Goal: Task Accomplishment & Management: Use online tool/utility

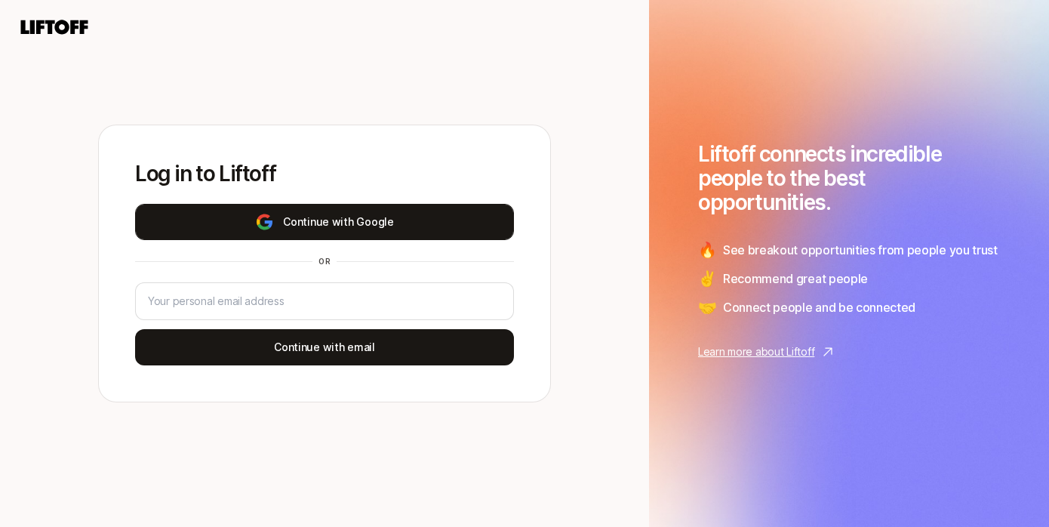
click at [427, 221] on button "Continue with Google" at bounding box center [324, 222] width 379 height 36
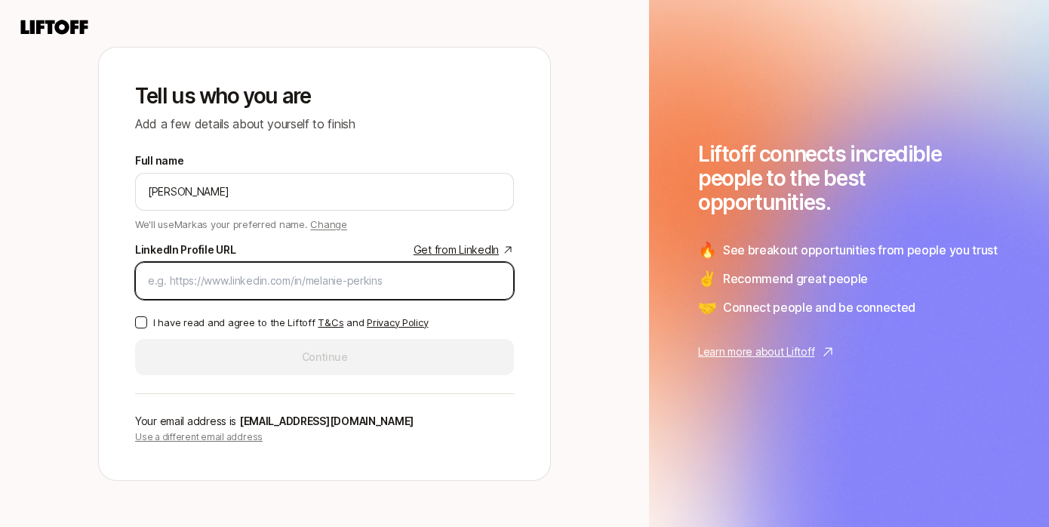
paste input "[URL][DOMAIN_NAME]"
type input "[URL][DOMAIN_NAME]"
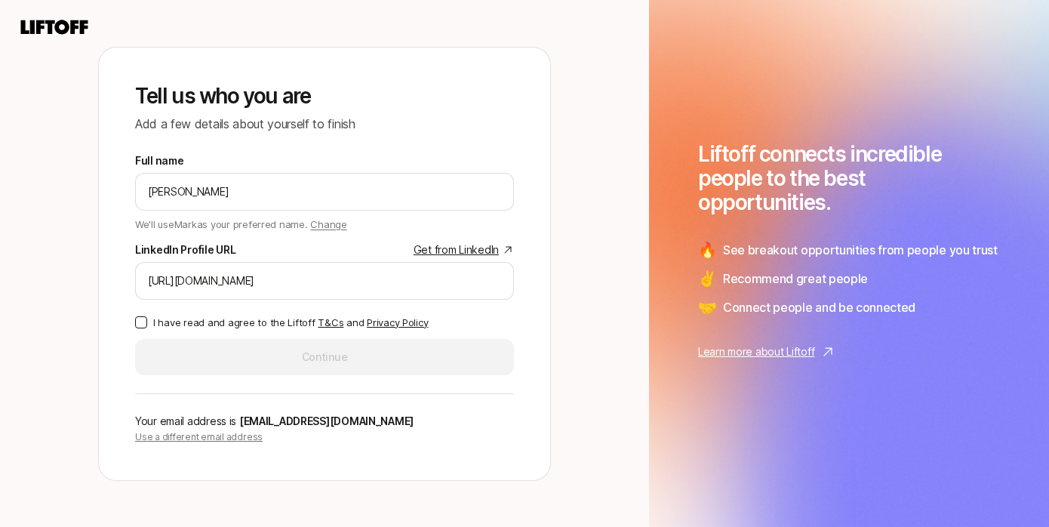
click at [143, 323] on button "I have read and agree to the Liftoff T&Cs and Privacy Policy" at bounding box center [141, 322] width 12 height 12
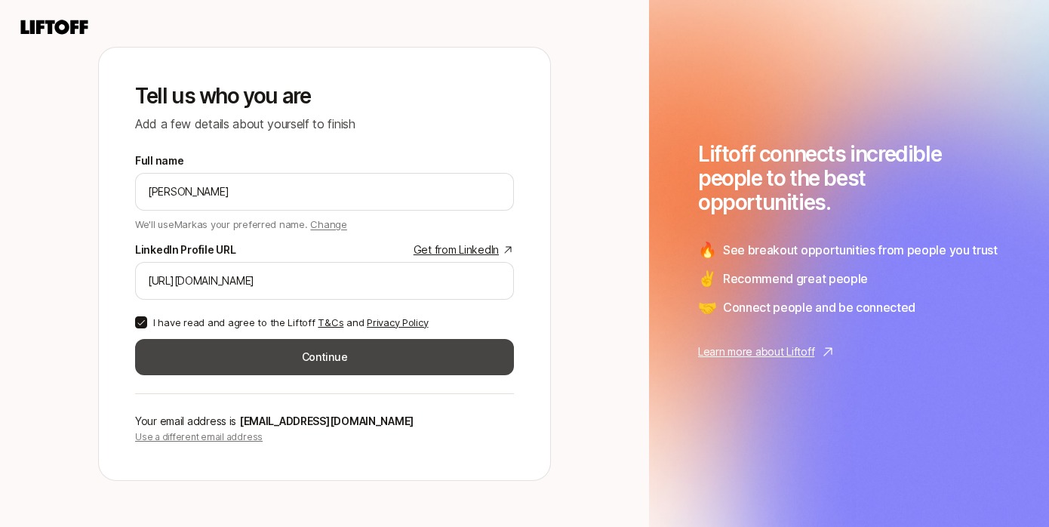
click at [331, 355] on button "Continue" at bounding box center [324, 357] width 379 height 36
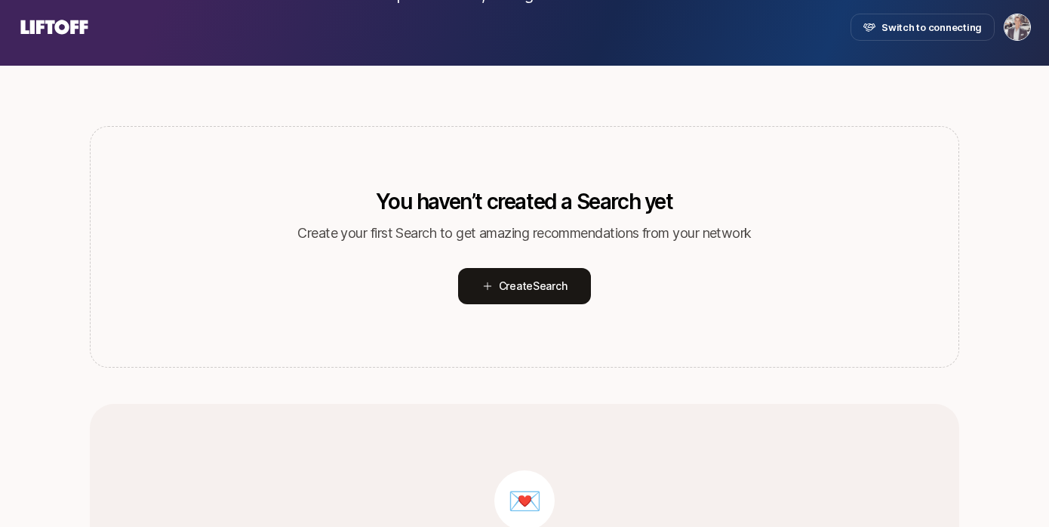
scroll to position [146, 0]
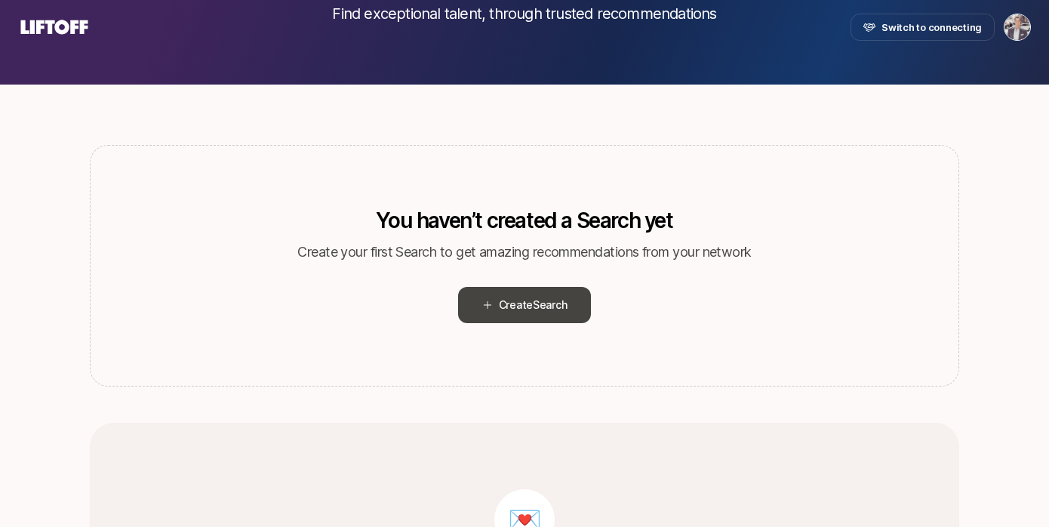
click at [534, 312] on span "Create Search" at bounding box center [533, 305] width 69 height 18
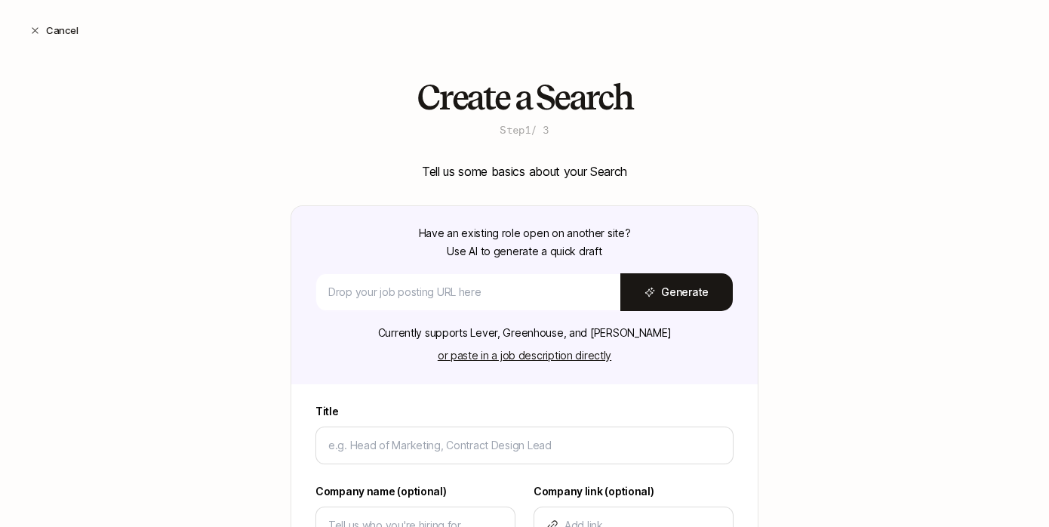
type textarea "x"
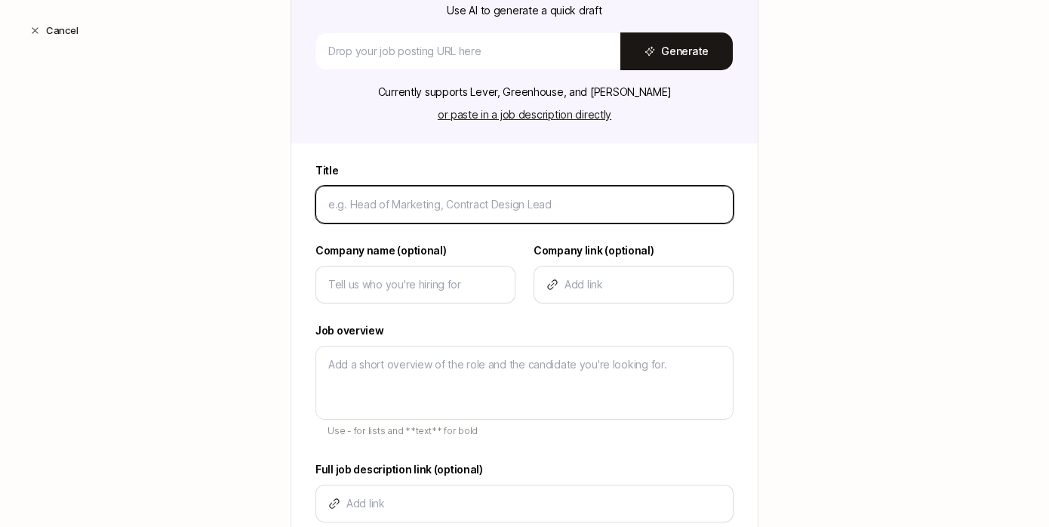
scroll to position [242, 0]
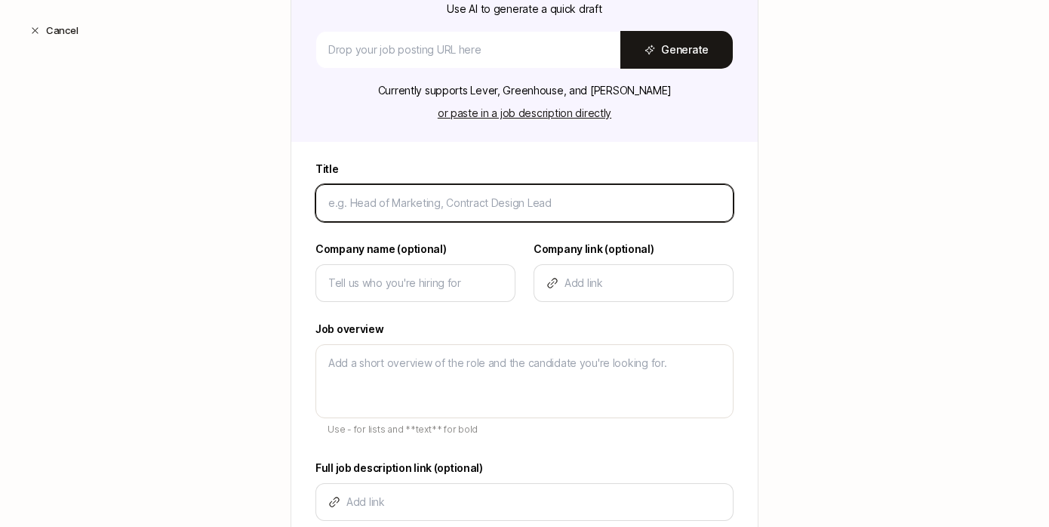
type input "D"
type textarea "x"
type input "Di"
type textarea "x"
type input "Dir"
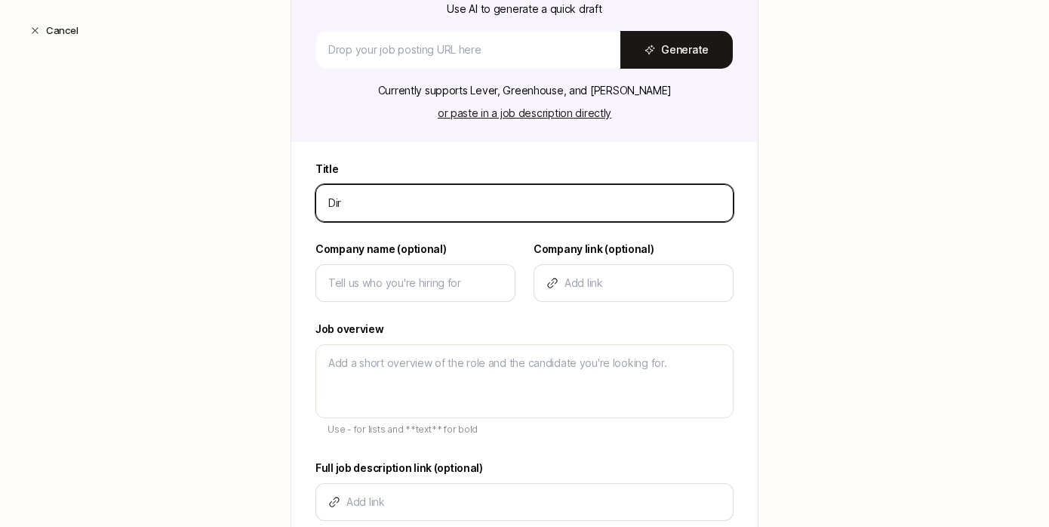
type textarea "x"
type input "Dire"
type textarea "x"
type input "Direc"
type textarea "x"
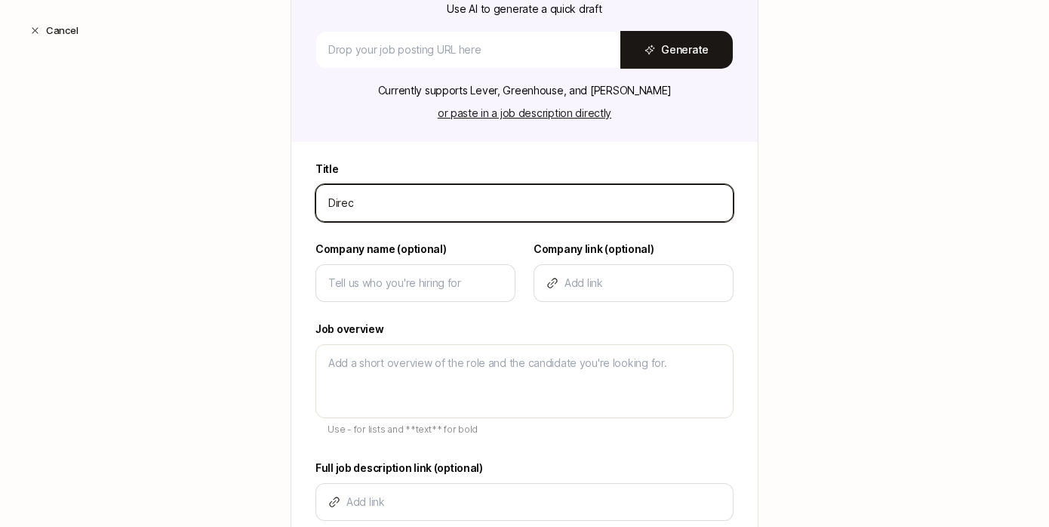
type input "Direct"
type textarea "x"
type input "Directo"
type textarea "x"
type input "Director"
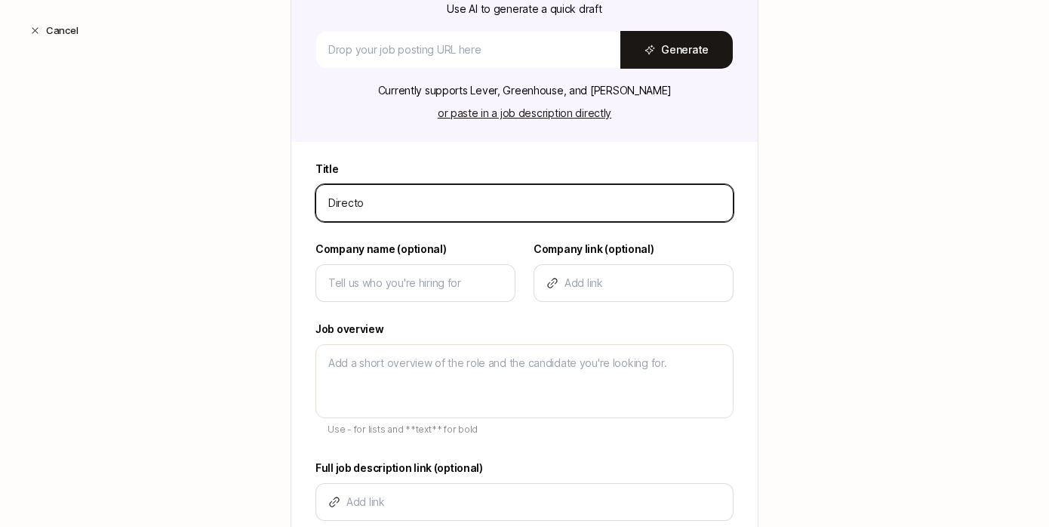
type textarea "x"
type input "Director"
type textarea "x"
type input "Director o"
type textarea "x"
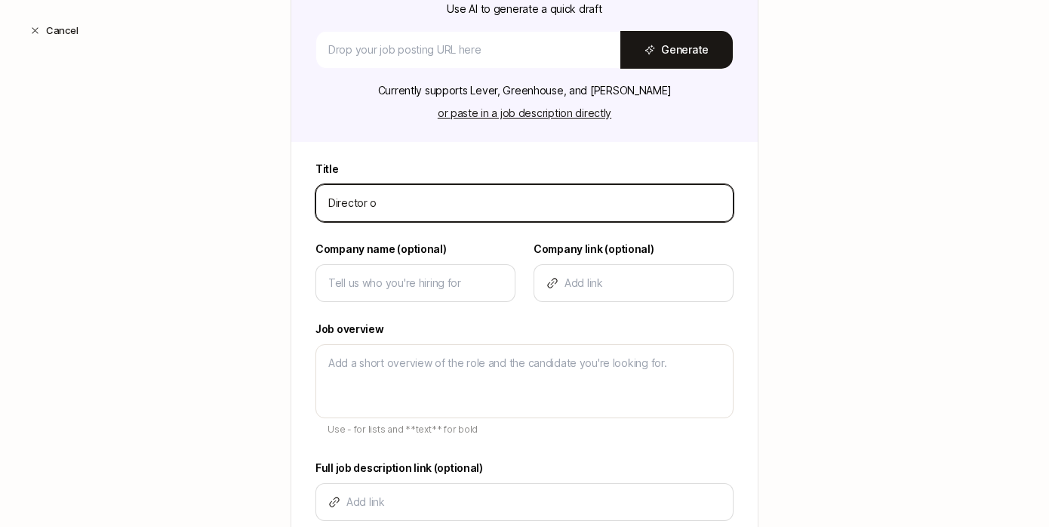
type input "Director of"
type textarea "x"
type input "Director of"
type textarea "x"
type input "Director of P"
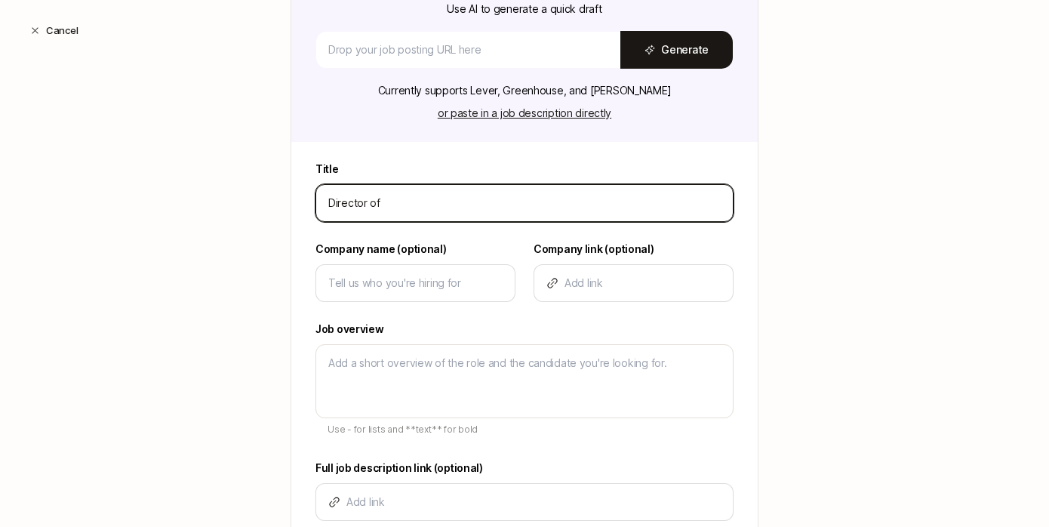
type textarea "x"
type input "Director of Pr"
type textarea "x"
type input "Director of Pro"
type textarea "x"
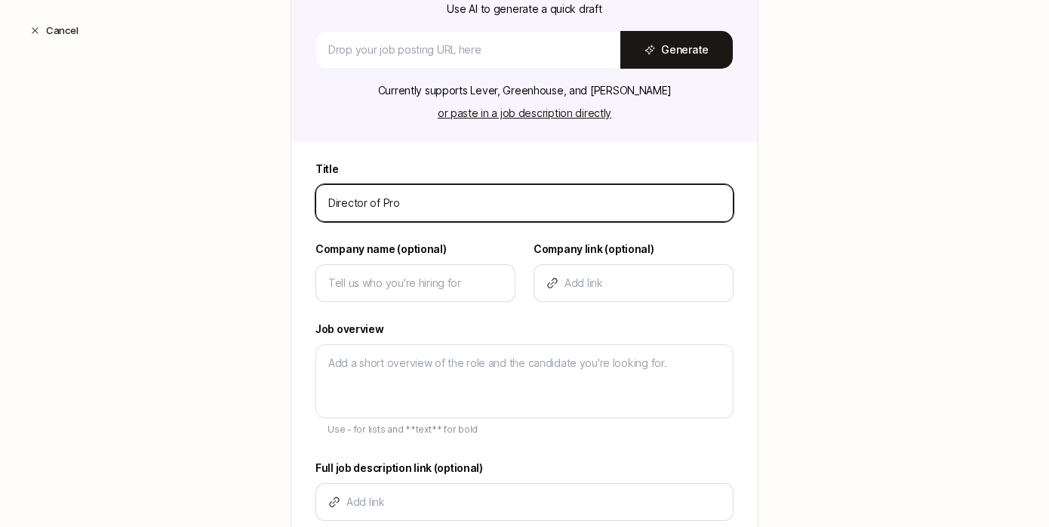
type input "Director of Prod"
type textarea "x"
type input "Director of Produ"
type textarea "x"
type input "Director of Produc"
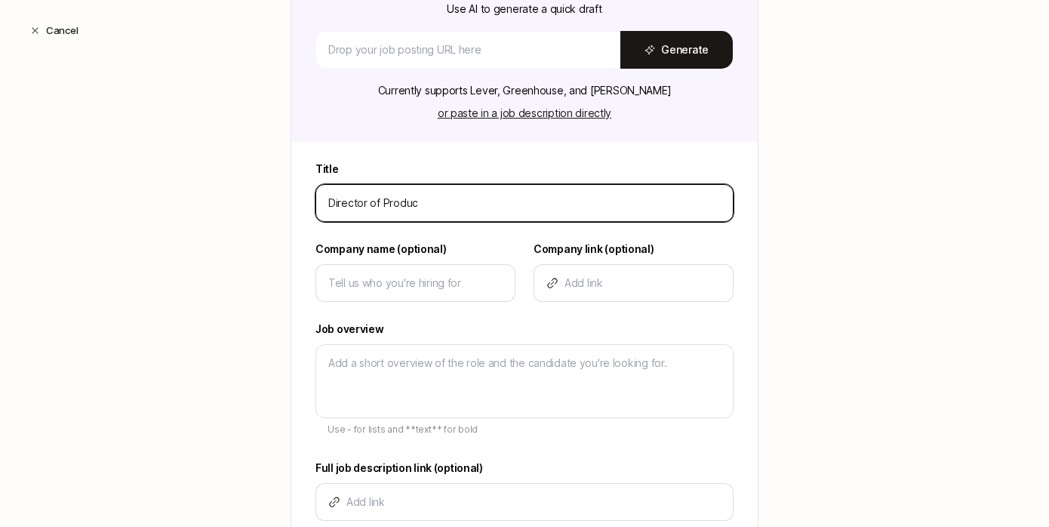
type textarea "x"
type input "Director of Product"
type textarea "x"
type input "Director of Product"
type textarea "x"
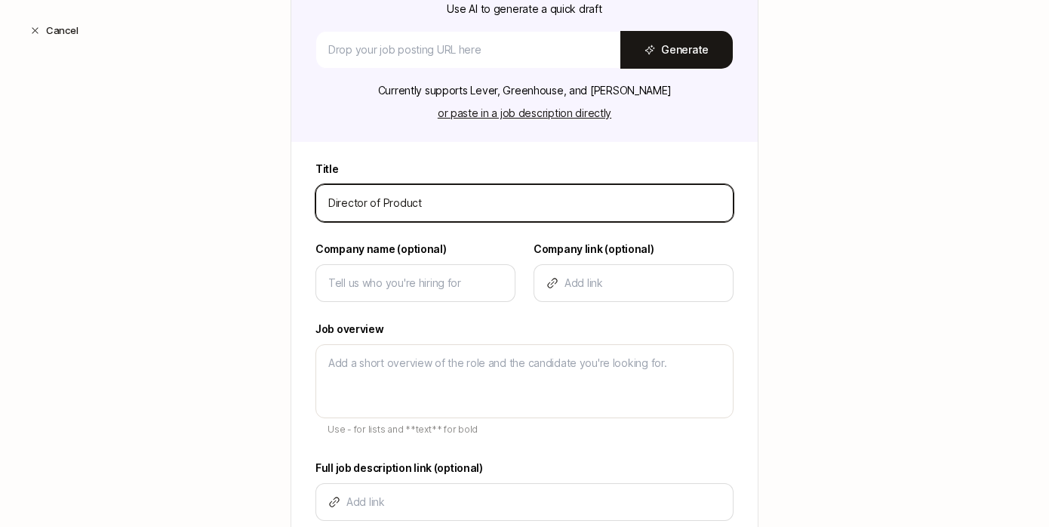
type input "Director of Product M"
type textarea "x"
type input "Director of Product Ma"
type textarea "x"
type input "Director of Product Mar"
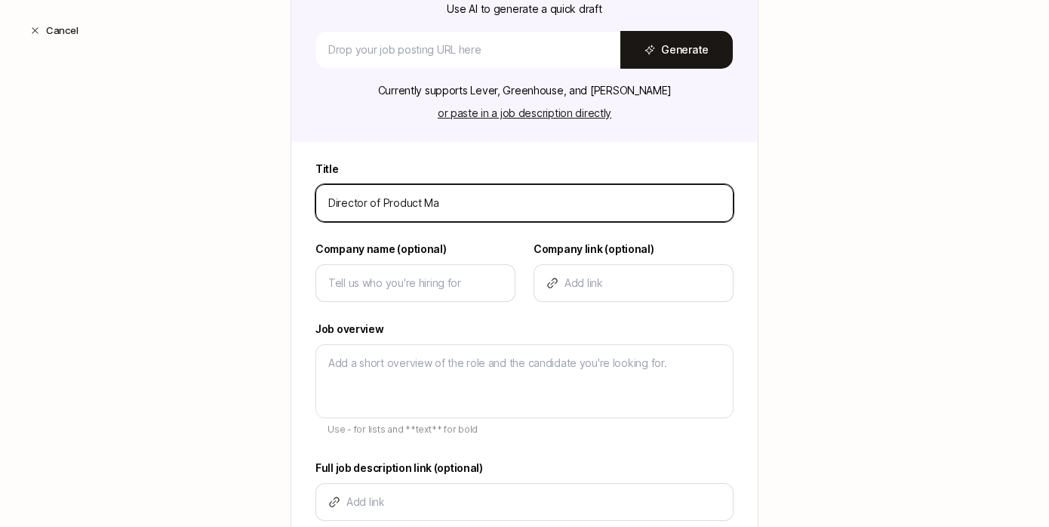
type textarea "x"
type input "Director of Product [PERSON_NAME]"
type textarea "x"
type input "Director of Product Marke"
type textarea "x"
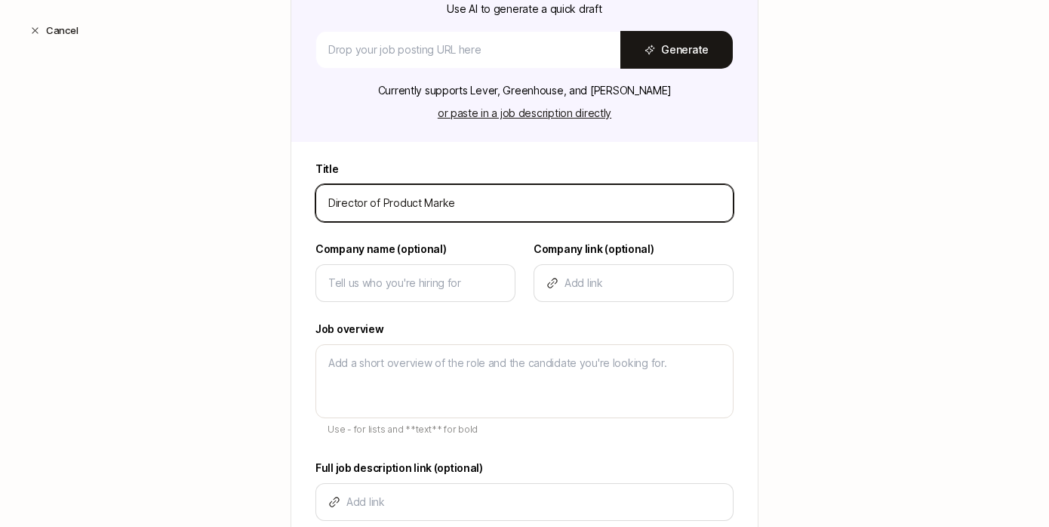
type input "Director of Product Market"
type textarea "x"
type input "Director of Product Marketi"
type textarea "x"
type input "Director of Product Marketin"
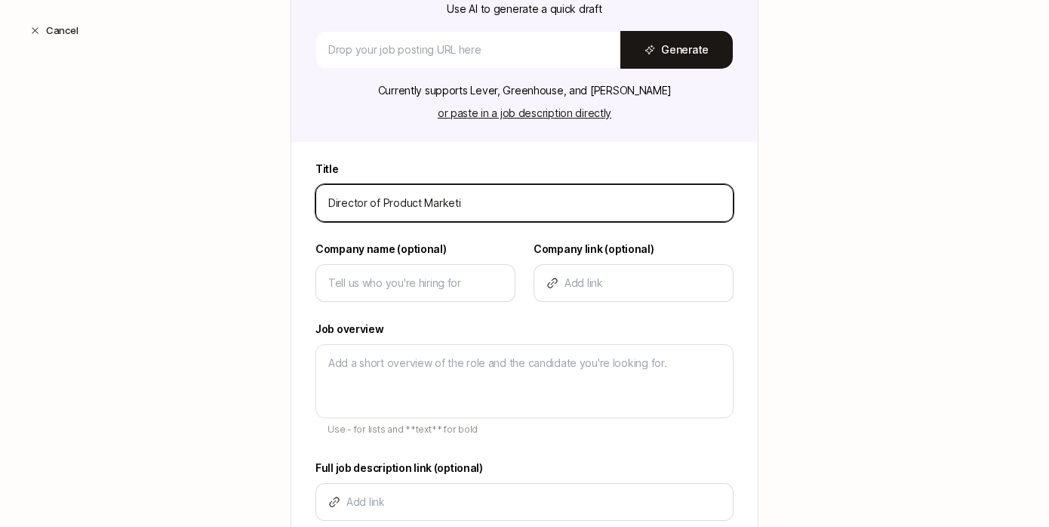
type textarea "x"
type input "Director of Product Marketing"
type textarea "x"
type input "Director of Product Marketing"
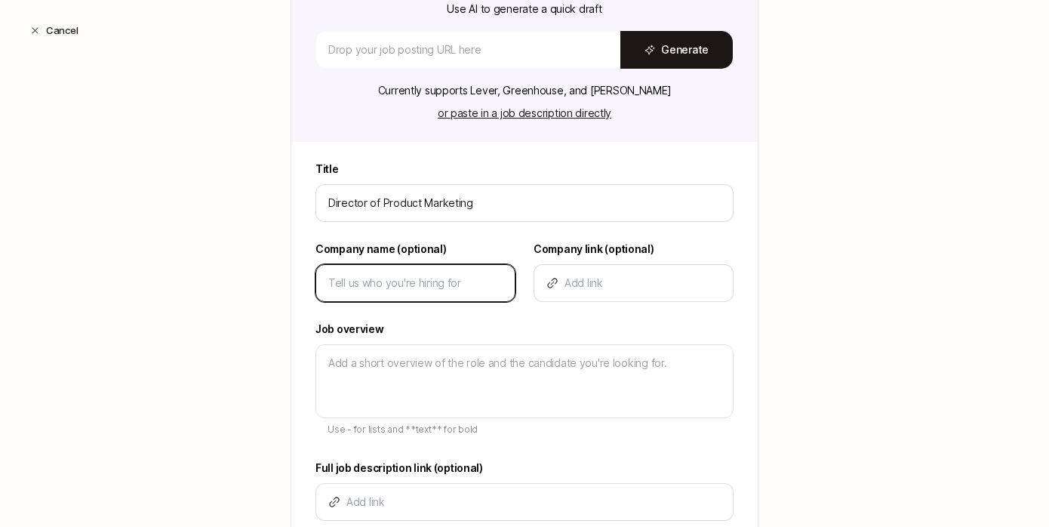
click at [426, 285] on input at bounding box center [415, 283] width 174 height 18
type input "L"
type textarea "x"
type input "Lu"
type textarea "x"
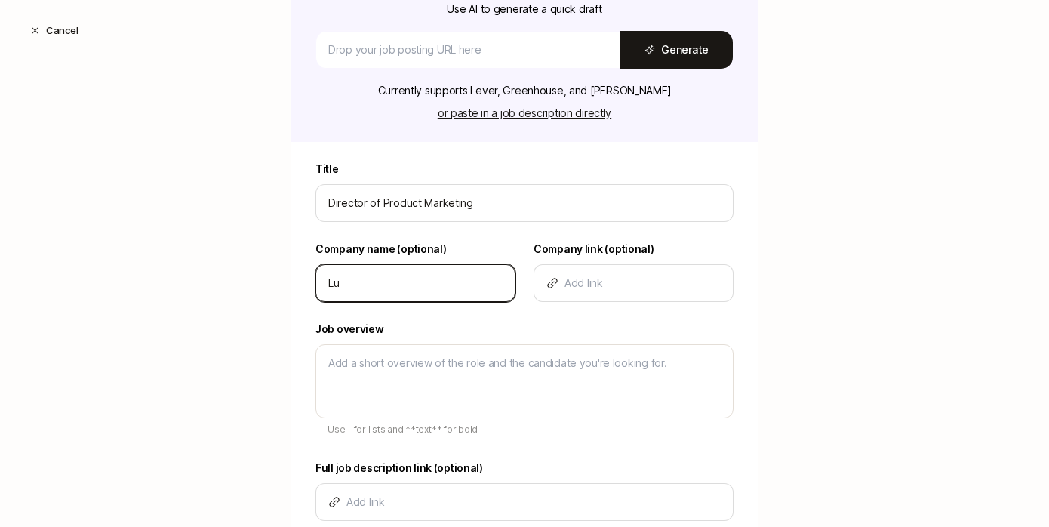
type input "Lux"
type textarea "x"
type input "Luxu"
type textarea "x"
type input "Luxur"
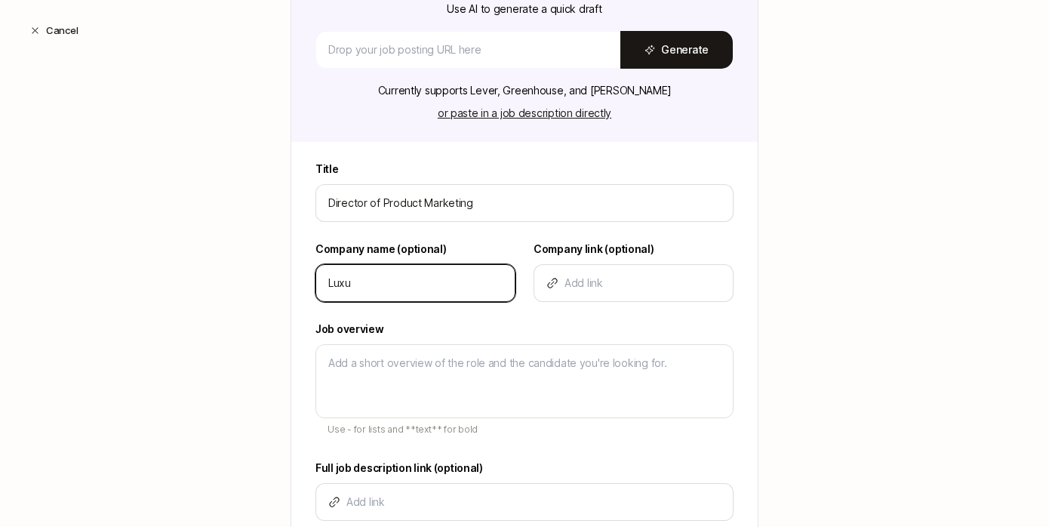
type textarea "x"
type input "Luxury"
type textarea "x"
type input "Luxury"
type textarea "x"
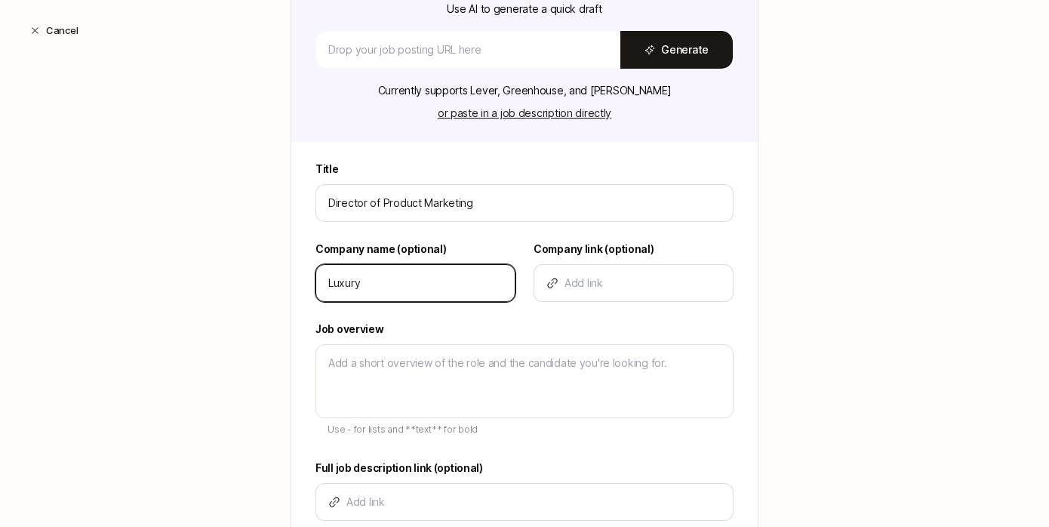
type input "Luxury P"
type textarea "x"
type input "Luxury Pr"
type textarea "x"
type input "Luxury Pre"
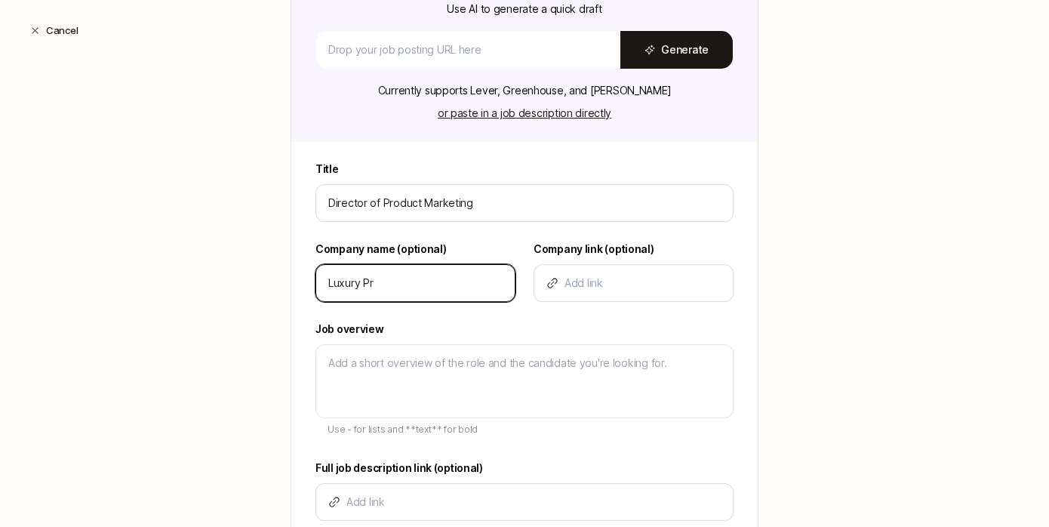
type textarea "x"
type input "Luxury Pres"
type textarea "x"
type input "Luxury Prese"
type textarea "x"
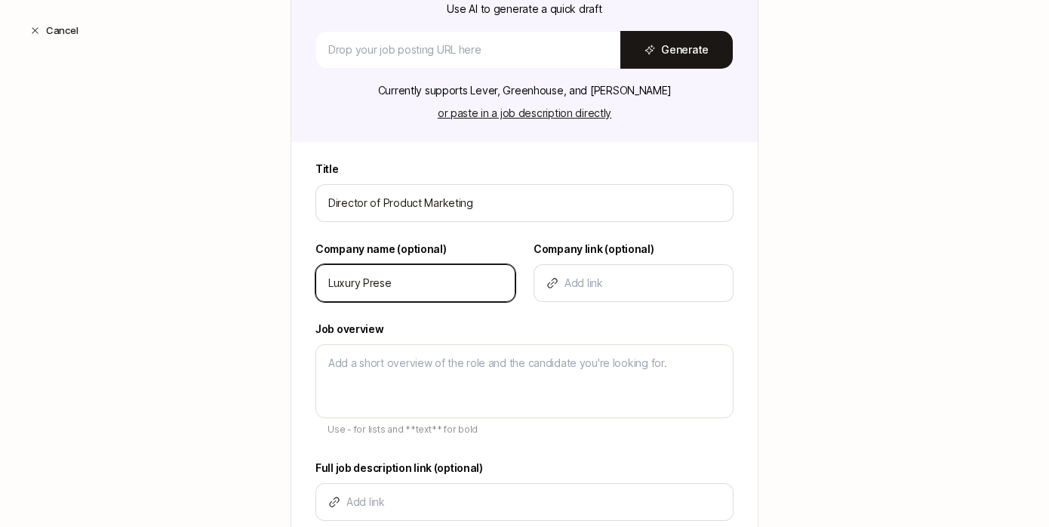
type input "Luxury Presen"
type textarea "x"
type input "Luxury Presenc"
type textarea "x"
type input "Luxury Presence"
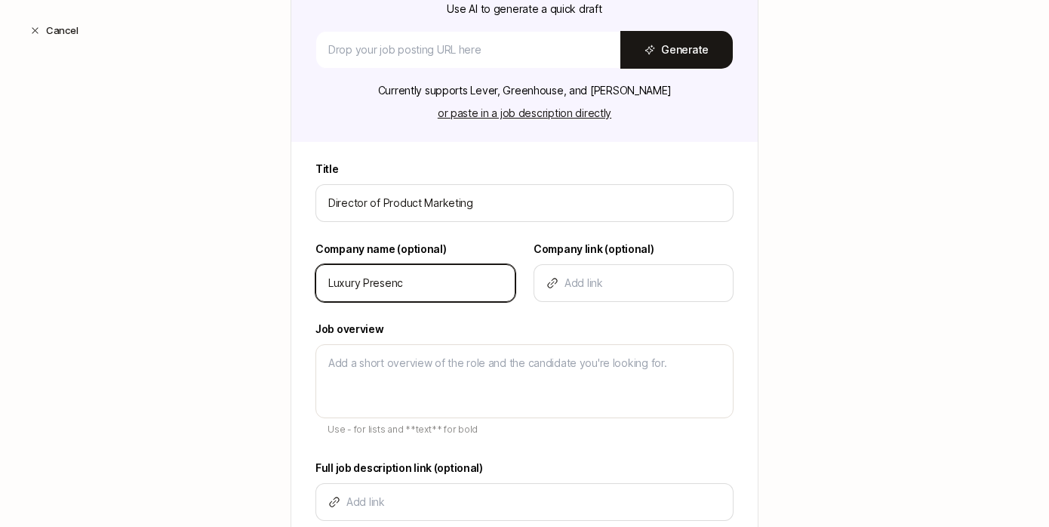
type textarea "x"
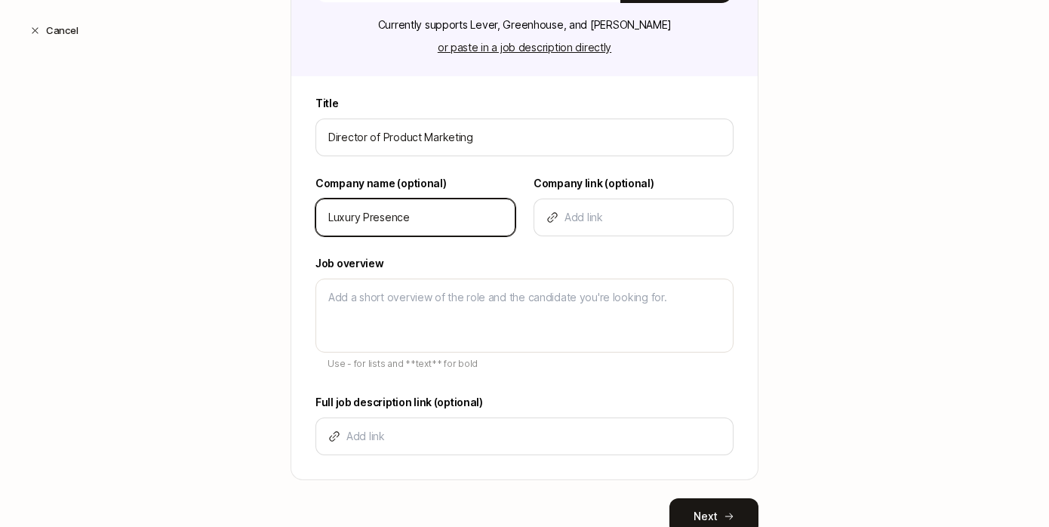
scroll to position [334, 0]
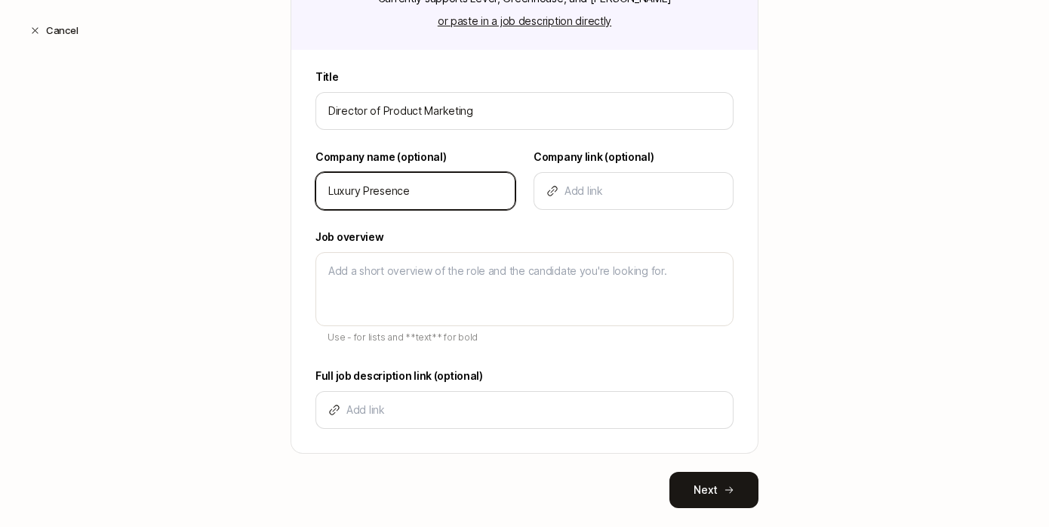
type input "Luxury Presence"
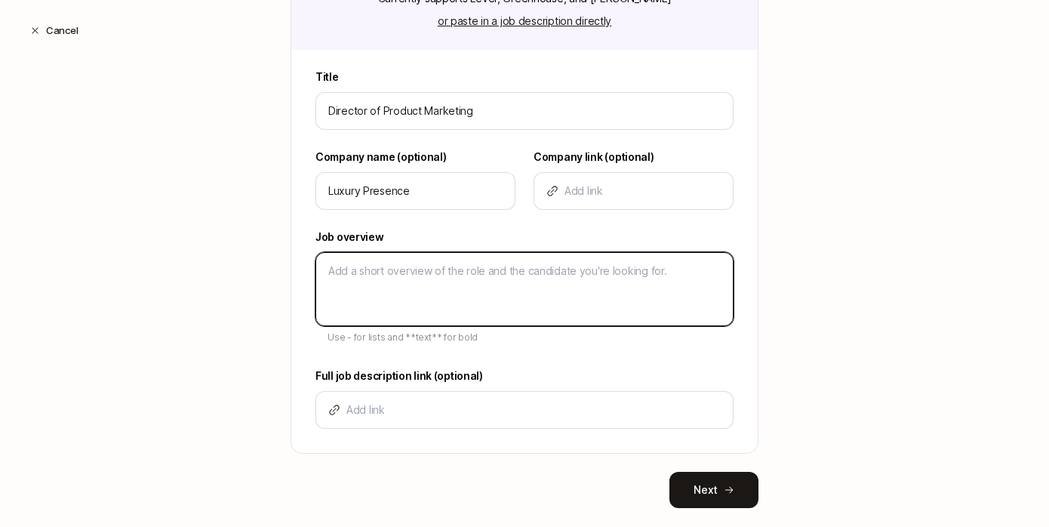
click at [448, 272] on textarea at bounding box center [525, 289] width 418 height 74
paste textarea "A strategic product marketing leader to define and build the product marketing …"
type textarea "A strategic product marketing leader to define and build the product marketing …"
type textarea "x"
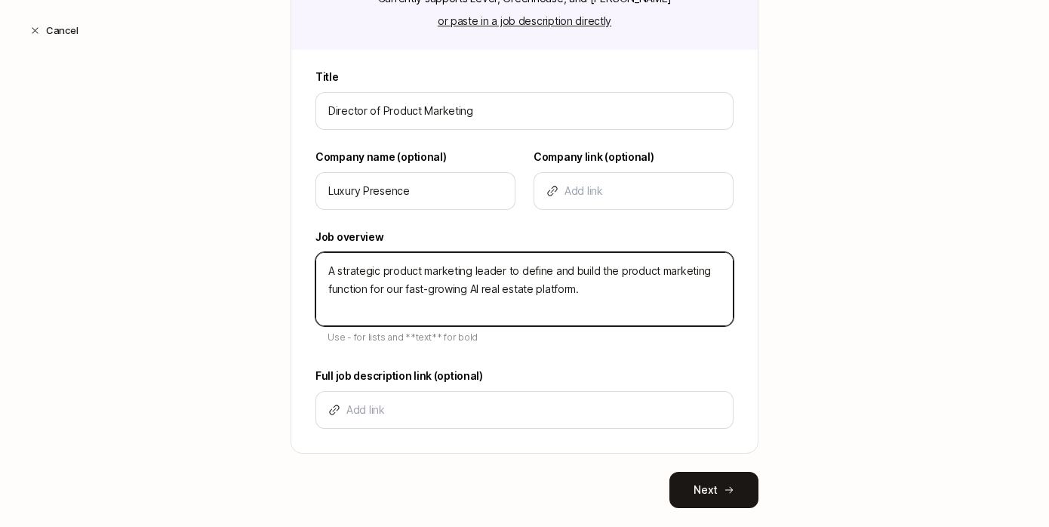
scroll to position [338, 0]
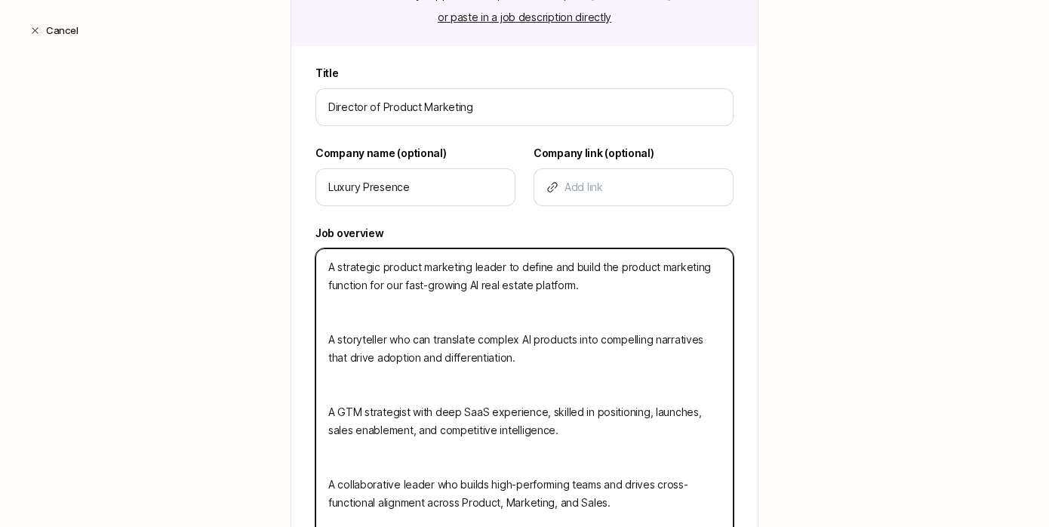
drag, startPoint x: 337, startPoint y: 269, endPoint x: 328, endPoint y: 269, distance: 8.3
click at [328, 269] on textarea "A strategic product marketing leader to define and build the product marketing …" at bounding box center [525, 393] width 418 height 291
type textarea "W strategic product marketing leader to define and build the product marketing …"
type textarea "x"
type textarea "We strategic product marketing leader to define and build the product marketing…"
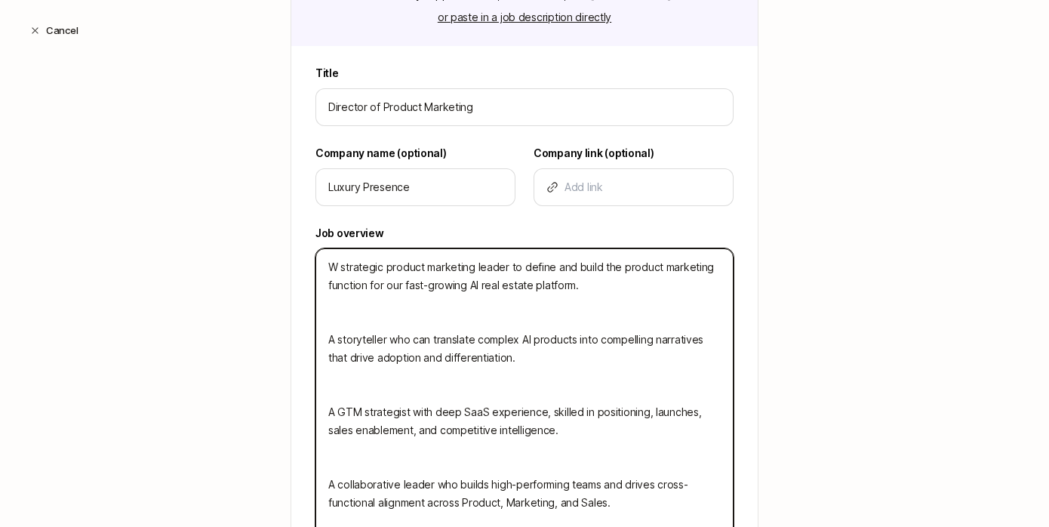
type textarea "x"
type textarea "We' strategic product marketing leader to define and build the product marketin…"
type textarea "x"
type textarea "We'r strategic product marketing leader to define and build the product marketi…"
type textarea "x"
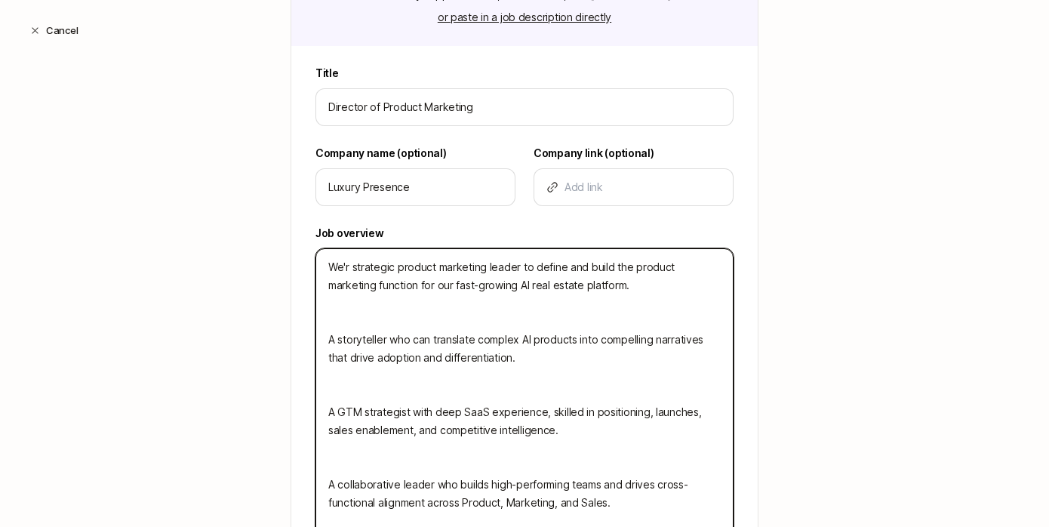
type textarea "We're strategic product marketing leader to define and build the product market…"
type textarea "x"
type textarea "We're strategic product marketing leader to define and build the product market…"
type textarea "x"
type textarea "We're l strategic product marketing leader to define and build the product mark…"
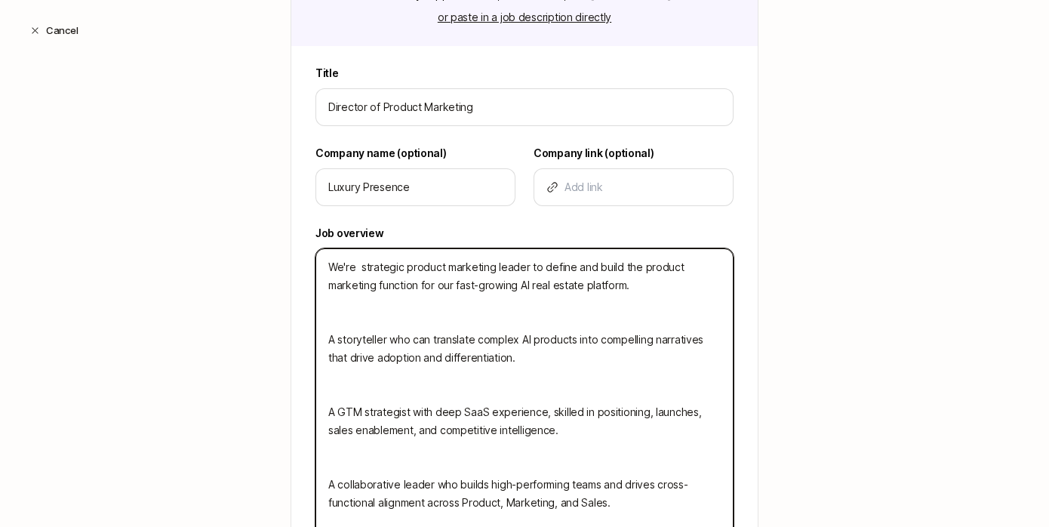
type textarea "x"
type textarea "We're strategic product marketing leader to define and build the product market…"
type textarea "x"
type textarea "We're s strategic product marketing leader to define and build the product mark…"
type textarea "x"
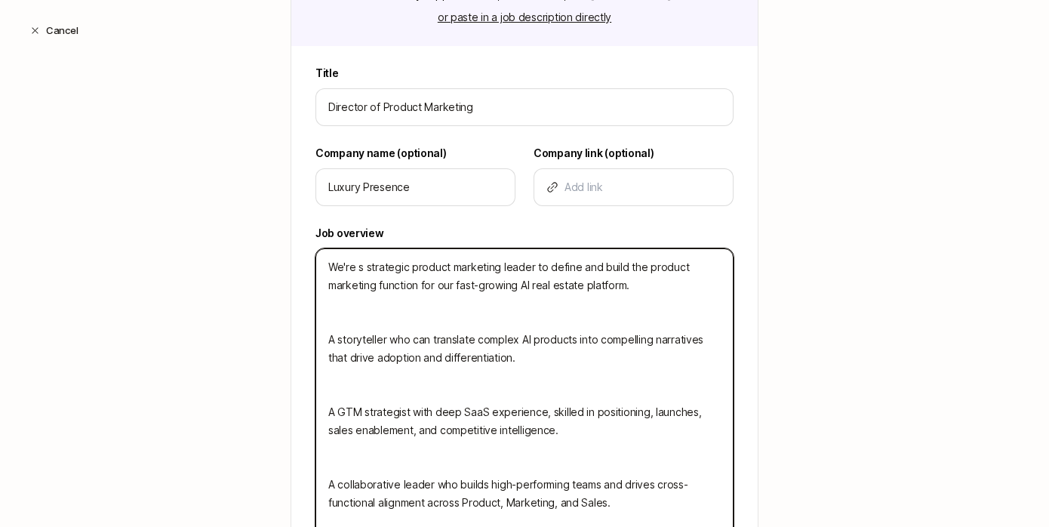
type textarea "We're se strategic product marketing leader to define and build the product mar…"
type textarea "x"
type textarea "We're sea strategic product marketing leader to define and build the product ma…"
type textarea "x"
type textarea "We're sear strategic product marketing leader to define and build the product m…"
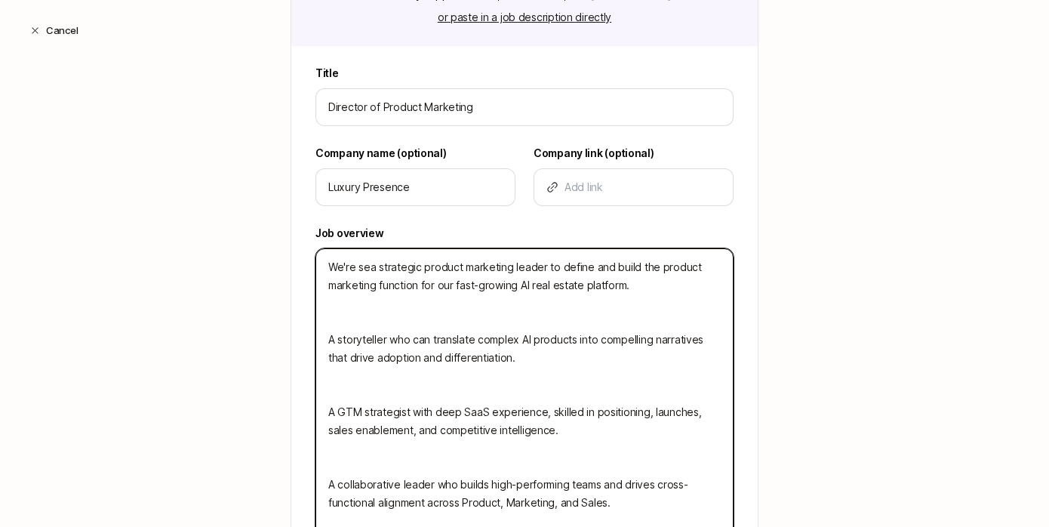
type textarea "x"
type textarea "We're searc strategic product marketing leader to define and build the product …"
type textarea "x"
type textarea "We're search strategic product marketing leader to define and build the product…"
type textarea "x"
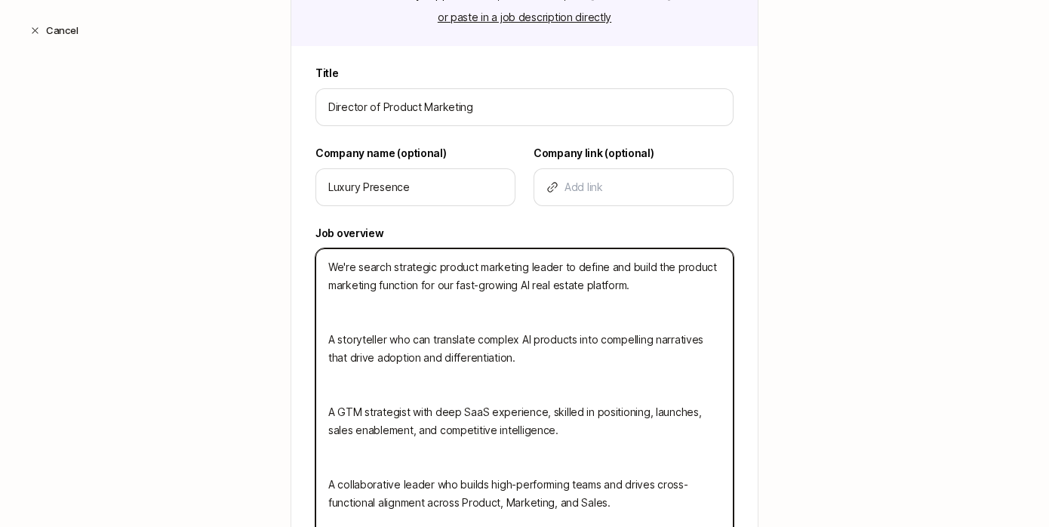
type textarea "We're searchi strategic product marketing leader to define and build the produc…"
type textarea "x"
type textarea "We're searchin strategic product marketing leader to define and build the produ…"
type textarea "x"
type textarea "We're searching strategic product marketing leader to define and build the prod…"
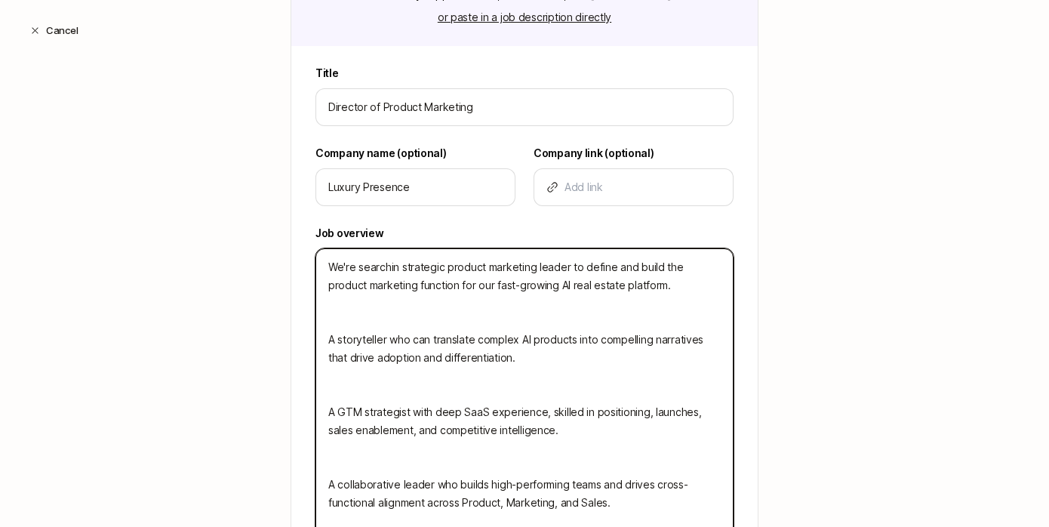
type textarea "x"
type textarea "We're searching strategic product marketing leader to define and build the prod…"
type textarea "x"
type textarea "We're searching f strategic product marketing leader to define and build the pr…"
type textarea "x"
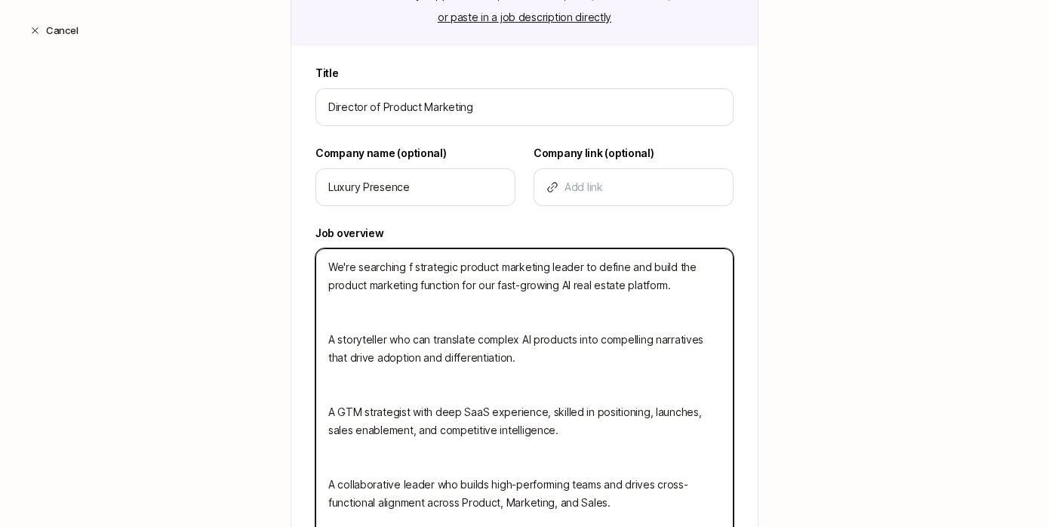
type textarea "We're searching fo strategic product marketing leader to define and build the p…"
type textarea "x"
type textarea "We're searching for strategic product marketing leader to define and build the …"
type textarea "x"
type textarea "We're searching for strategic product marketing leader to define and build the …"
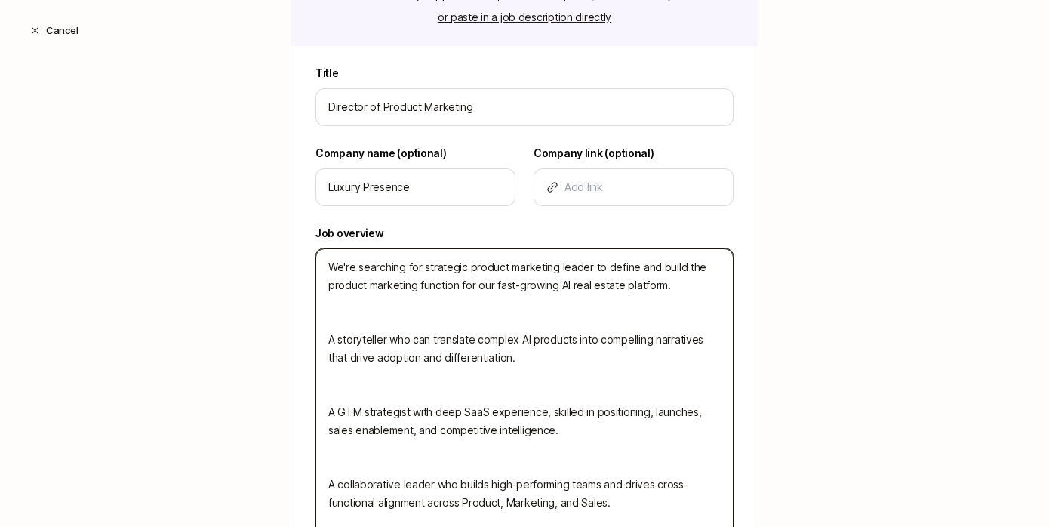
type textarea "x"
type textarea "We're searching for a strategic product marketing leader to define and build th…"
type textarea "x"
click at [329, 343] on textarea "We're searching for a strategic product marketing leader to define and build th…" at bounding box center [525, 393] width 418 height 291
type textarea "We're searching for a strategic product marketing leader to define and build th…"
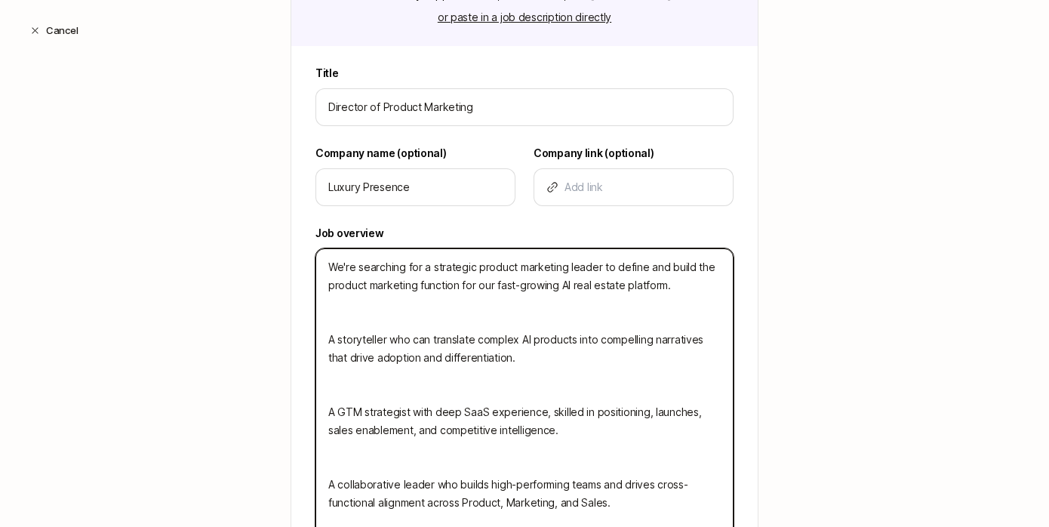
type textarea "x"
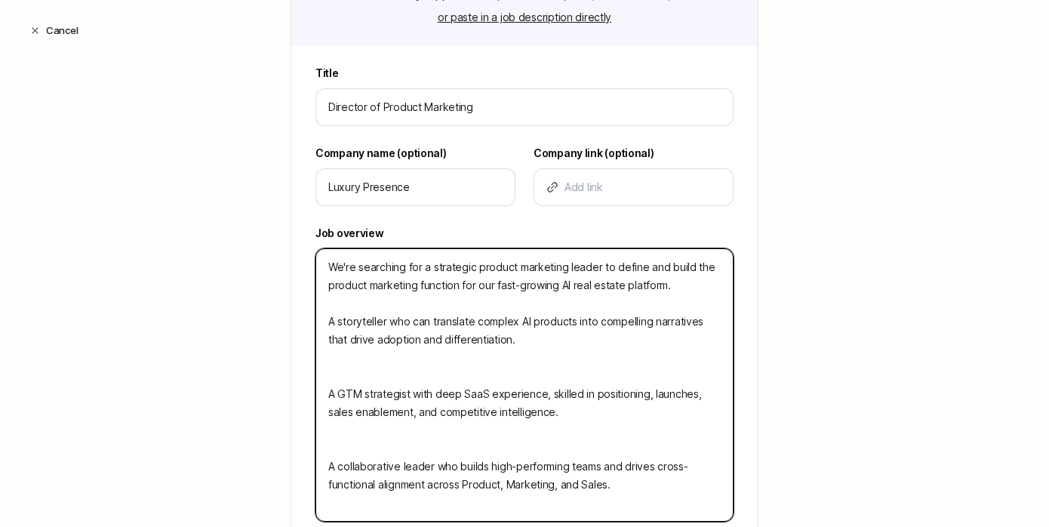
type textarea "We're searching for a strategic product marketing leader to define and build th…"
type textarea "x"
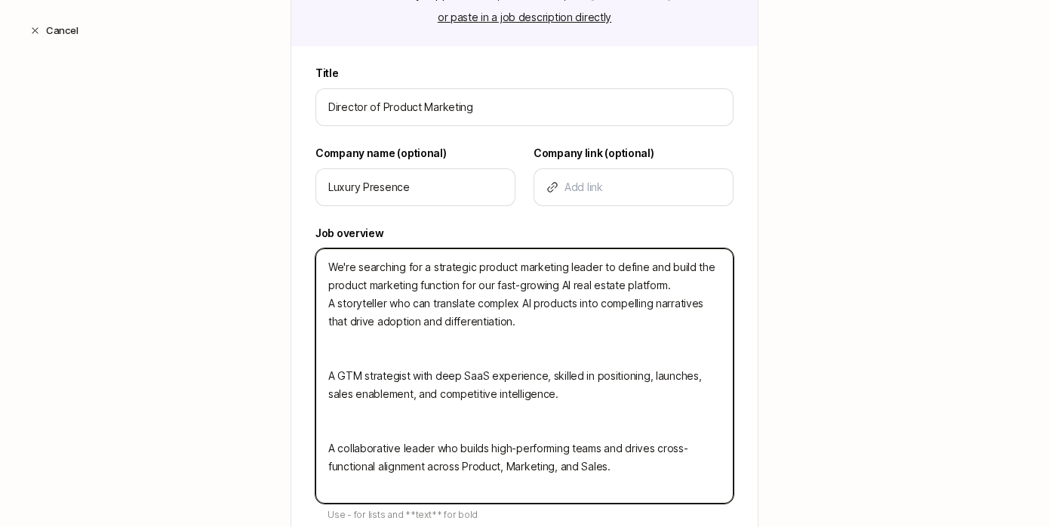
type textarea "We're searching for a strategic product marketing leader to define and build th…"
type textarea "x"
type textarea "We're searching for a strategic product marketing leader to define and build th…"
type textarea "x"
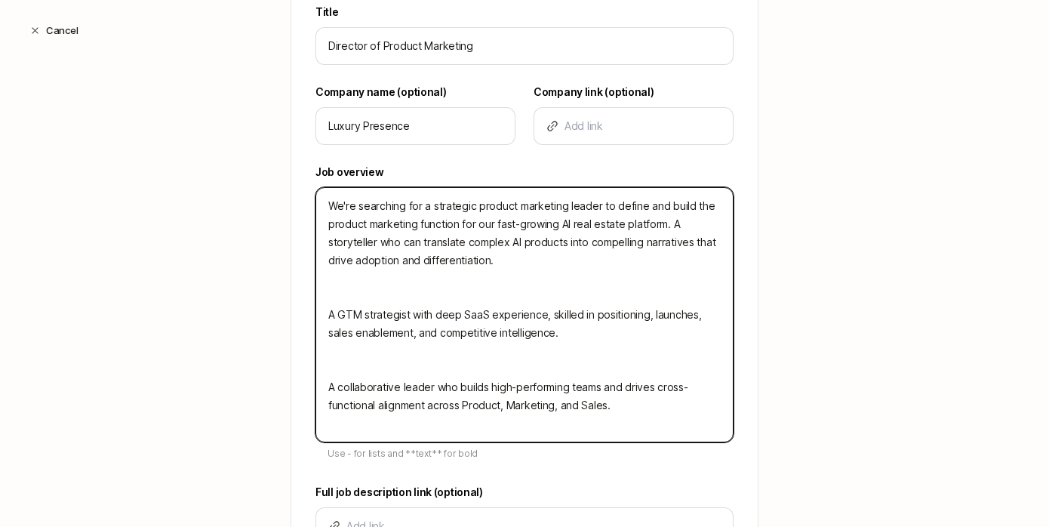
scroll to position [417, 0]
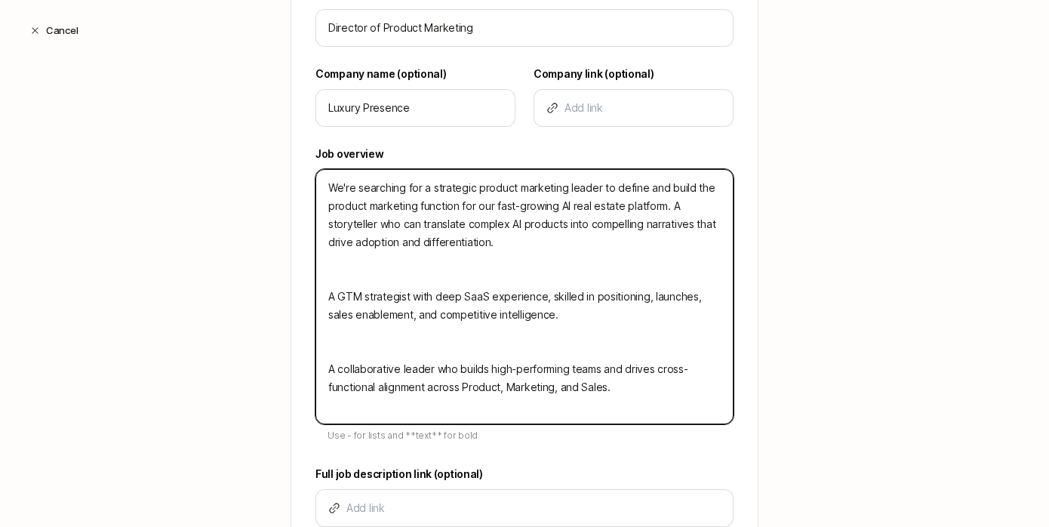
drag, startPoint x: 626, startPoint y: 388, endPoint x: 374, endPoint y: 172, distance: 332.5
click at [374, 173] on textarea "We're searching for a strategic product marketing leader to define and build th…" at bounding box center [525, 296] width 418 height 255
click at [565, 377] on textarea "We're searching for a strategic product marketing leader to define and build th…" at bounding box center [525, 296] width 418 height 255
drag, startPoint x: 622, startPoint y: 389, endPoint x: 321, endPoint y: 191, distance: 360.3
click at [321, 191] on textarea "We're searching for a strategic product marketing leader to define and build th…" at bounding box center [525, 296] width 418 height 255
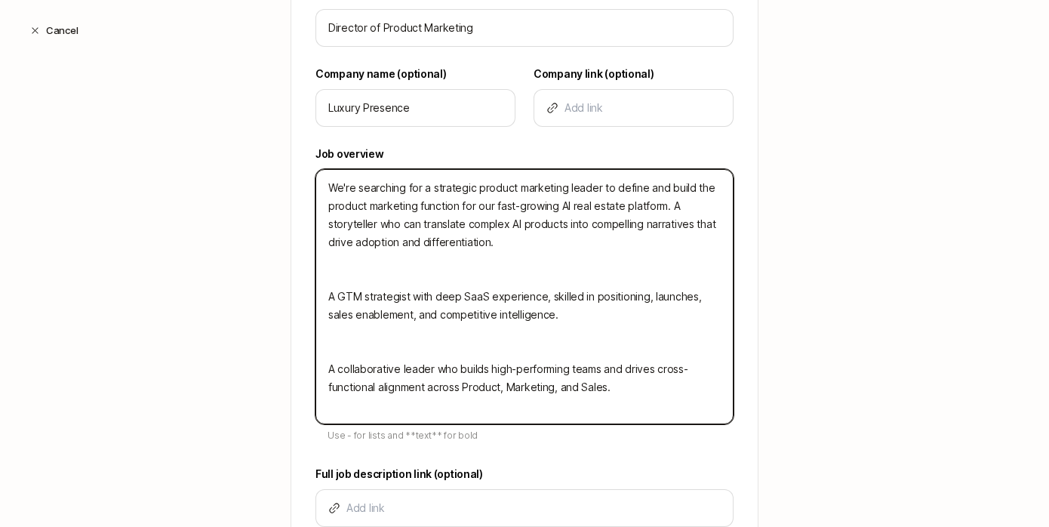
paste textarea "’re seeking a strategic Product Marketing leader to build and scale the functio…"
type textarea "We’re seeking a strategic Product Marketing leader to build and scale the funct…"
type textarea "x"
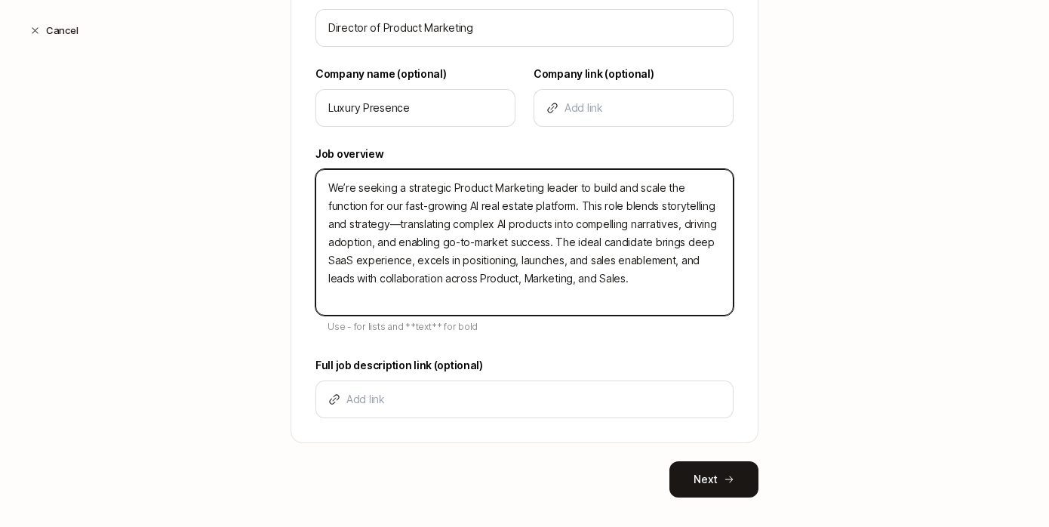
click at [534, 209] on textarea "We’re seeking a strategic Product Marketing leader to build and scale the funct…" at bounding box center [525, 242] width 418 height 146
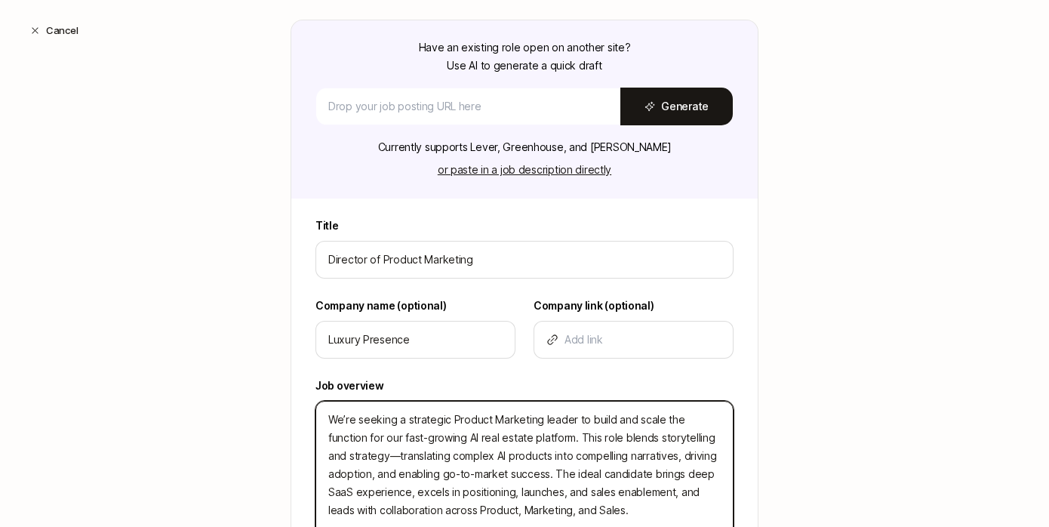
scroll to position [182, 0]
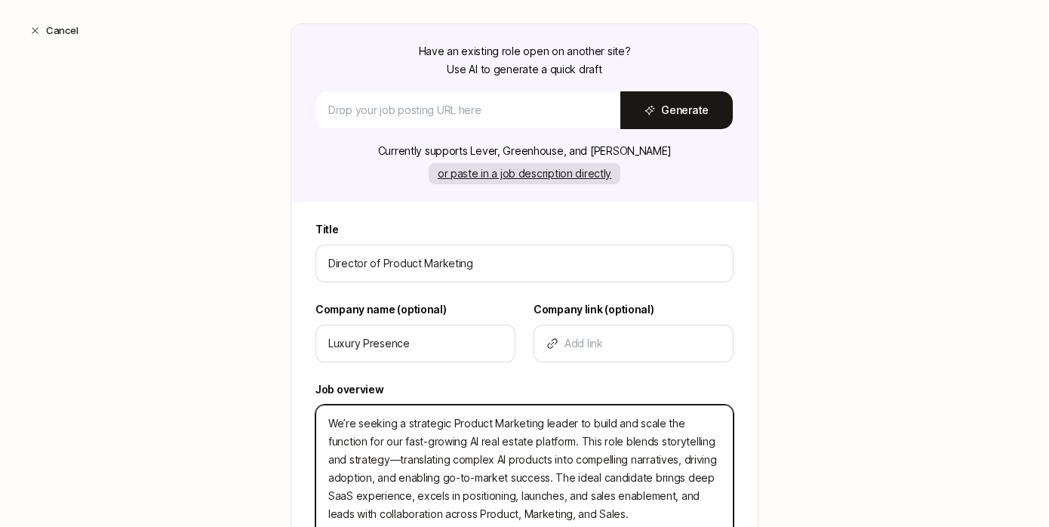
type textarea "We’re seeking a strategic Product Marketing leader to build and scale the funct…"
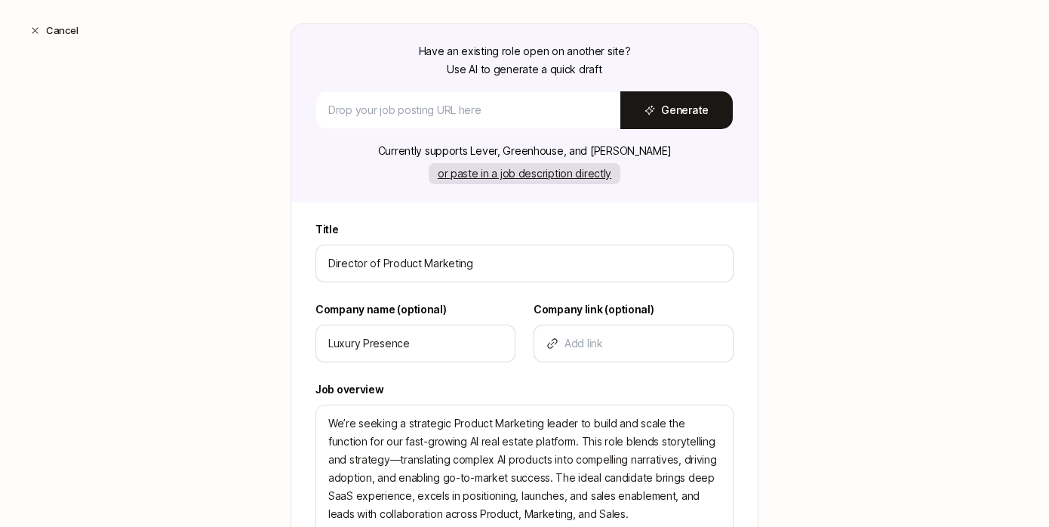
click at [535, 174] on button "or paste in a job description directly" at bounding box center [525, 173] width 192 height 21
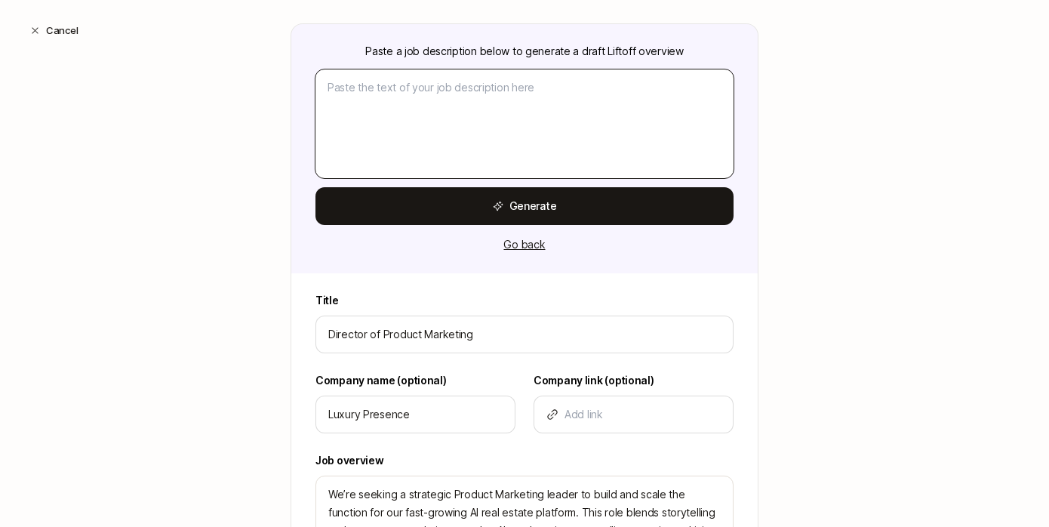
click at [469, 105] on textarea at bounding box center [525, 123] width 418 height 109
paste textarea "Loremips, Dolorsi Ametconse Adipiscin / Elit-Sedd / Eiusmo Tempor Incididu ut l…"
type textarea "x"
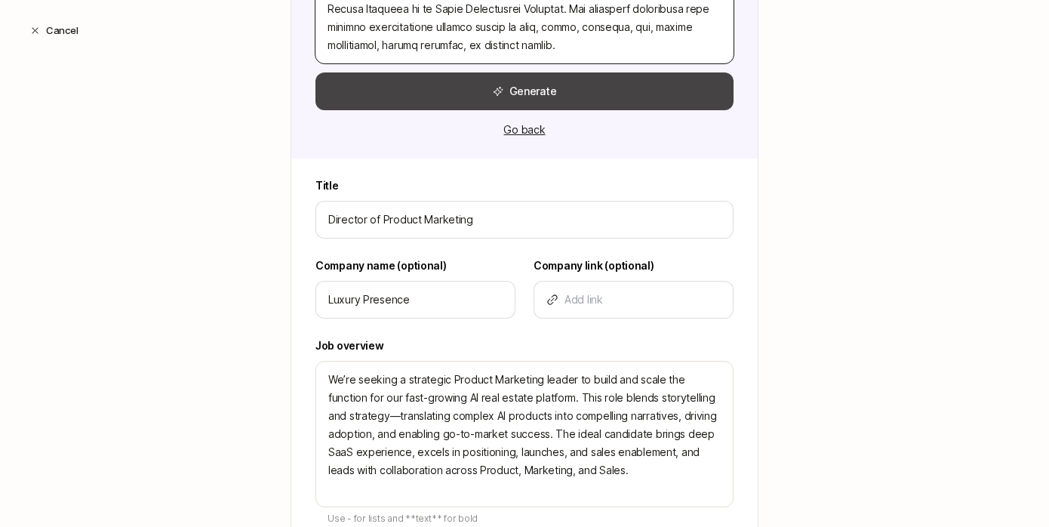
type textarea "Loremips, Dolorsi Ametconse Adipiscin / Elit-Sedd / Eiusmo Tempor Incididu ut l…"
click at [543, 91] on button "Generate" at bounding box center [525, 91] width 418 height 38
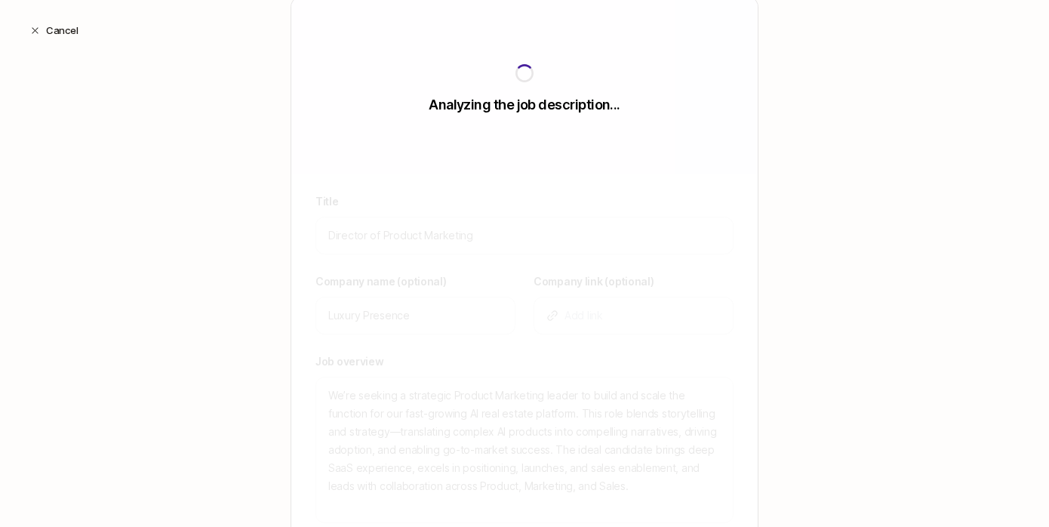
scroll to position [206, 0]
type textarea "Luxury Presence is building the leading AI growth platform for real estate prof…"
type textarea "x"
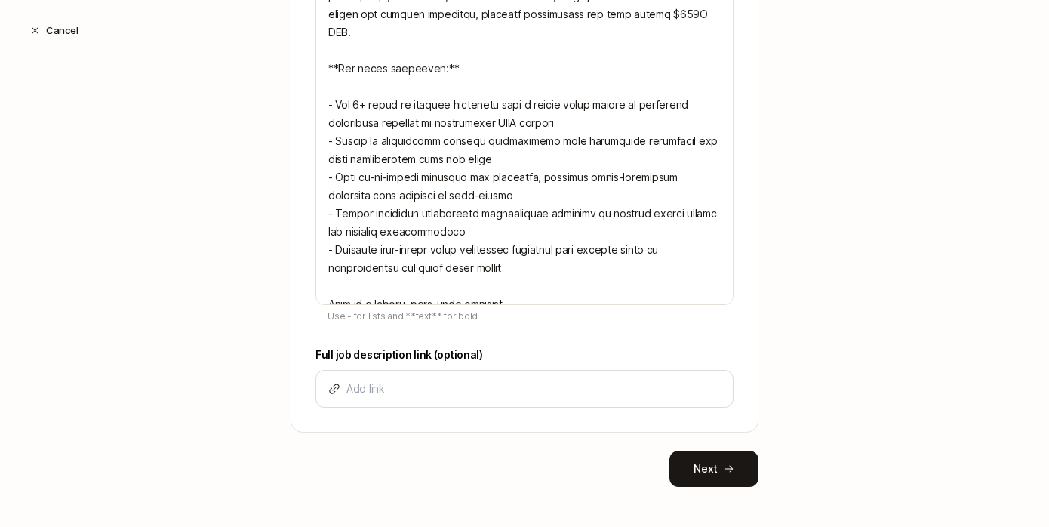
scroll to position [762, 0]
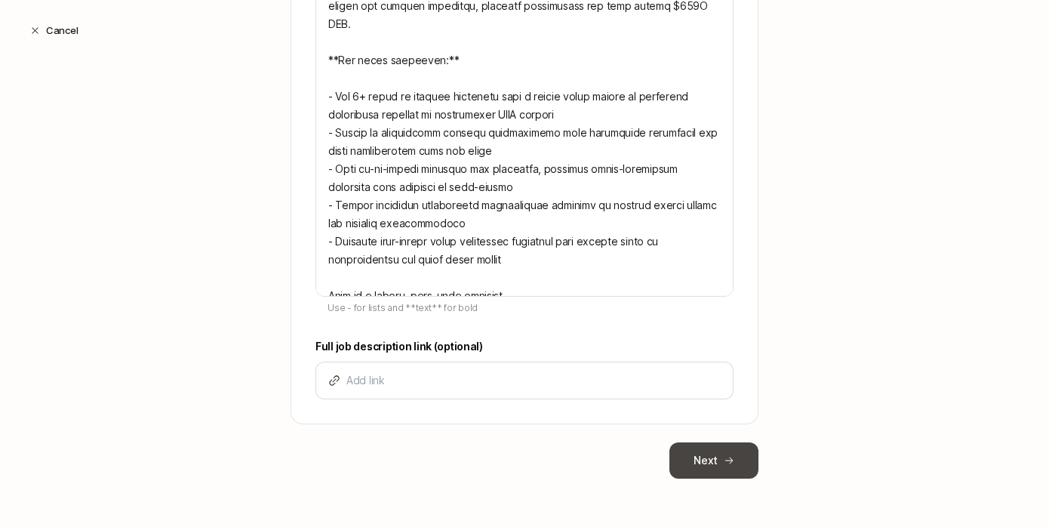
click at [721, 447] on button "Next" at bounding box center [714, 460] width 89 height 36
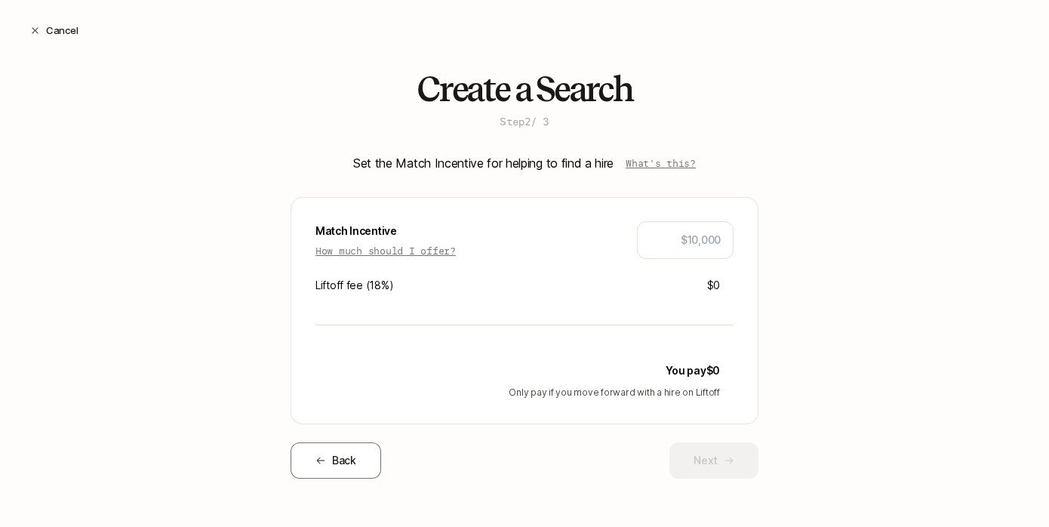
scroll to position [8, 0]
click at [695, 242] on input "text" at bounding box center [685, 240] width 71 height 18
type input "$10,000"
click at [716, 457] on button "Next" at bounding box center [714, 460] width 89 height 36
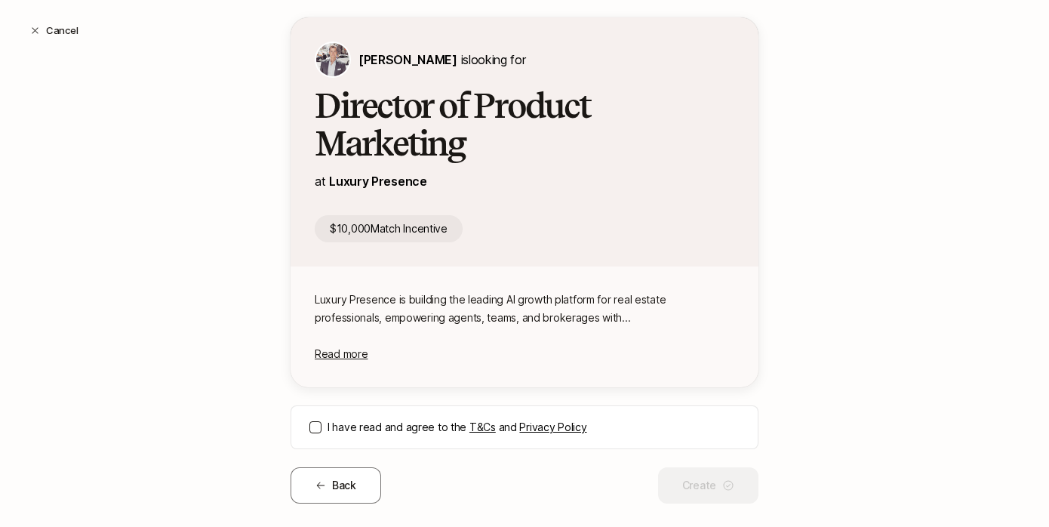
scroll to position [226, 0]
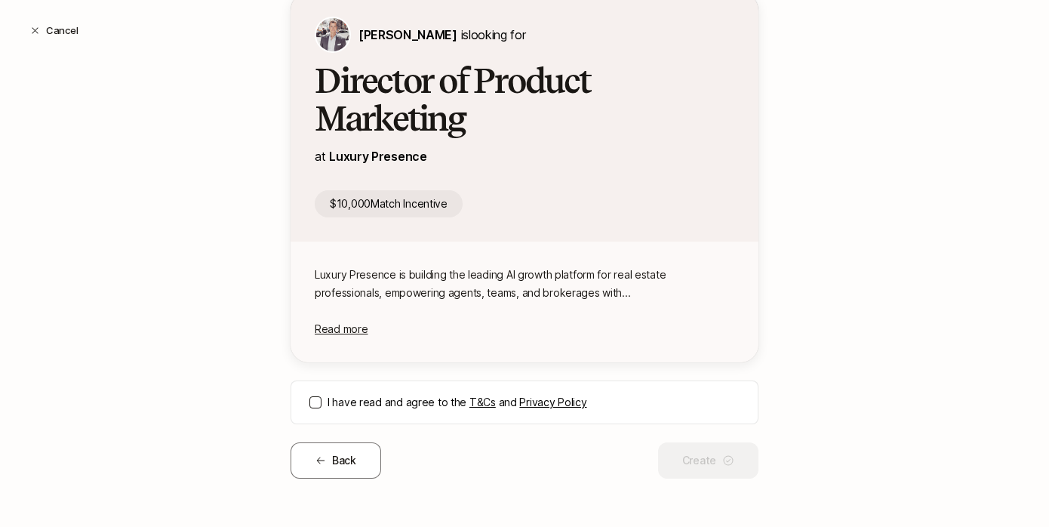
click at [316, 404] on button "I have read and agree to the T&Cs and Privacy Policy" at bounding box center [315, 402] width 12 height 12
click at [701, 460] on button "Create" at bounding box center [708, 460] width 100 height 36
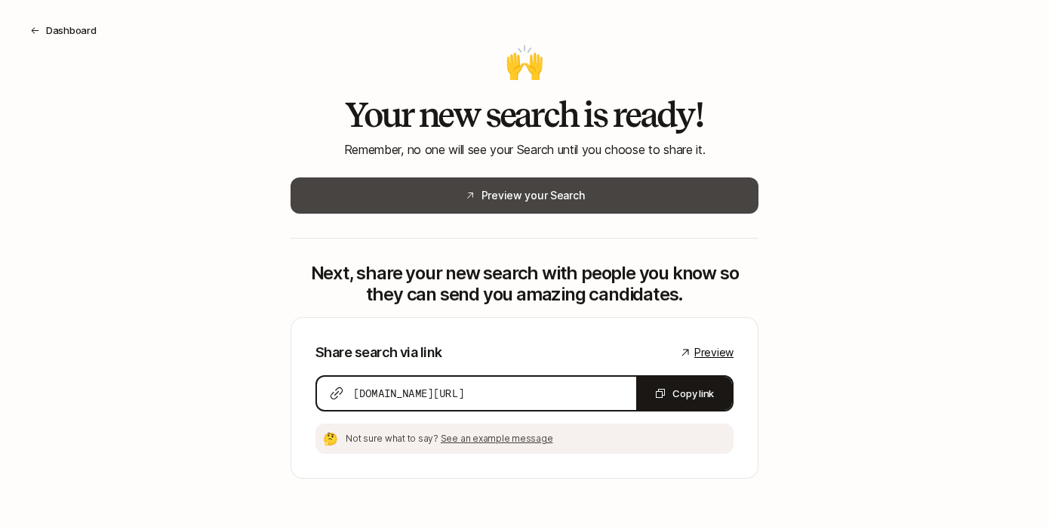
click at [606, 205] on button "Preview your Search" at bounding box center [525, 195] width 468 height 36
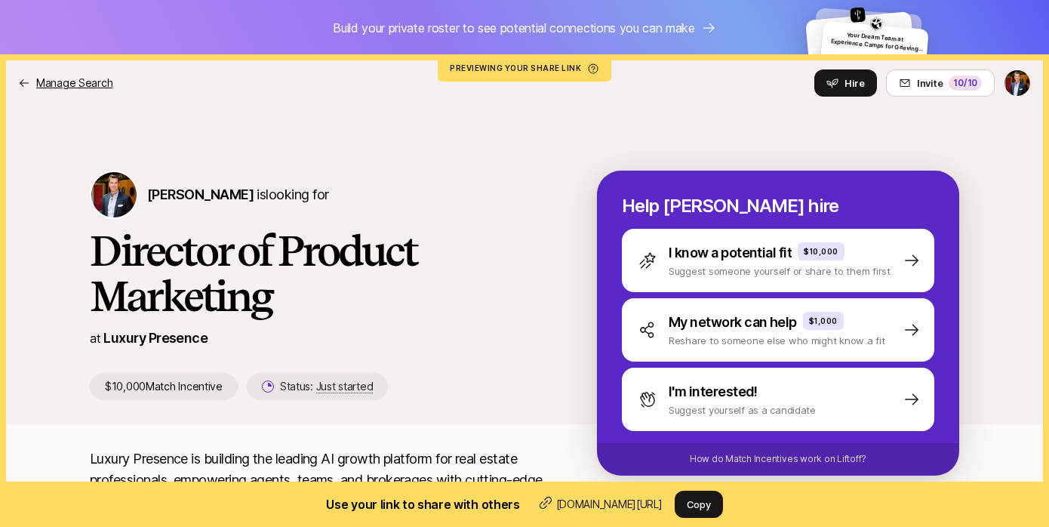
click at [88, 82] on p "Manage Search" at bounding box center [74, 83] width 76 height 18
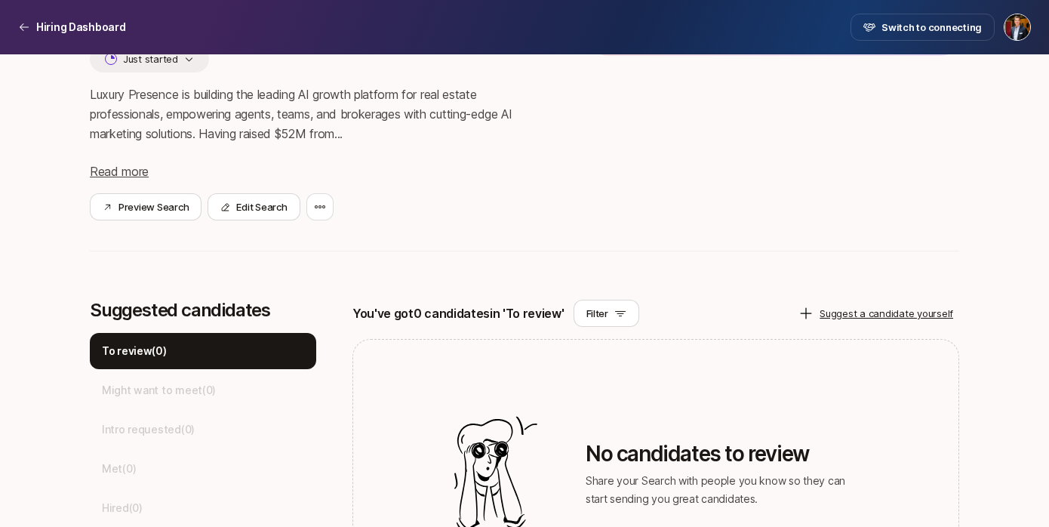
scroll to position [238, 0]
click at [238, 198] on button "Edit Search" at bounding box center [254, 205] width 92 height 27
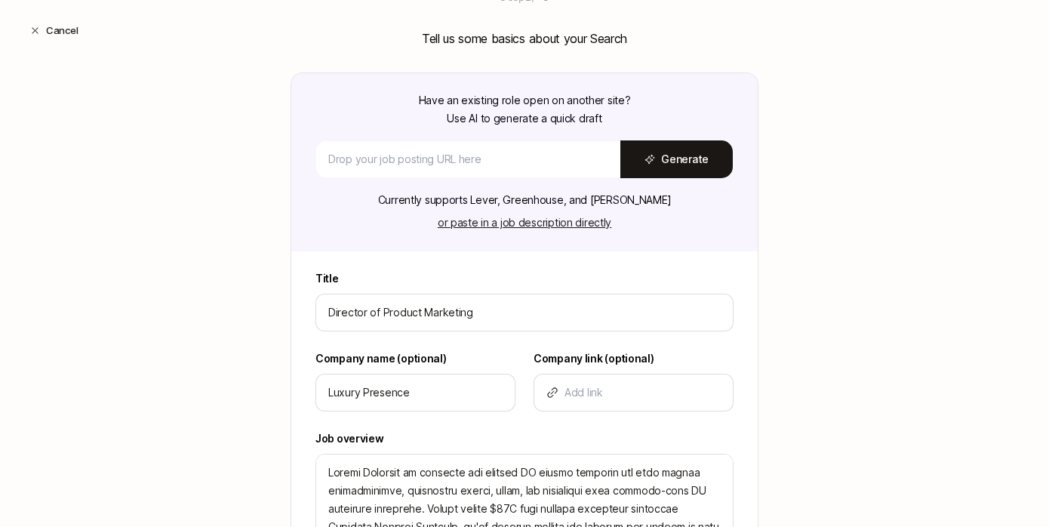
scroll to position [0, 0]
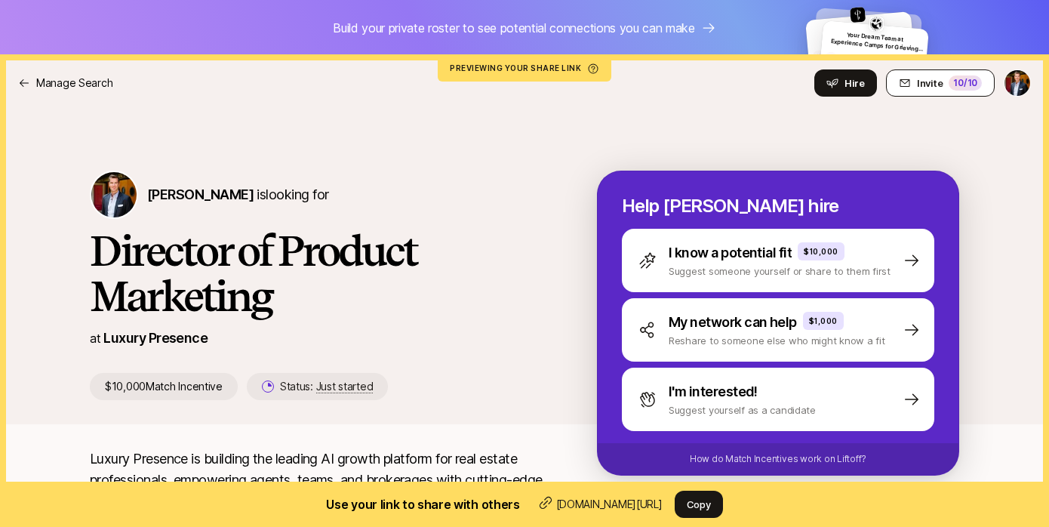
click at [936, 78] on span "Invite" at bounding box center [930, 82] width 26 height 15
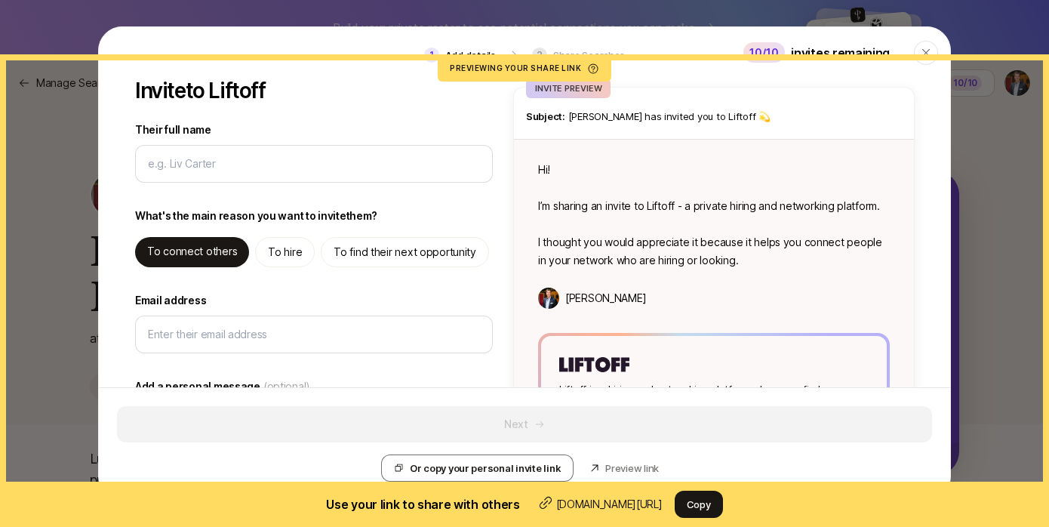
click at [305, 254] on div "To hire" at bounding box center [285, 252] width 60 height 30
type textarea "x"
type textarea "Hi! I’m sharing an invite to Liftoff - you can use it to hire, and find high qu…"
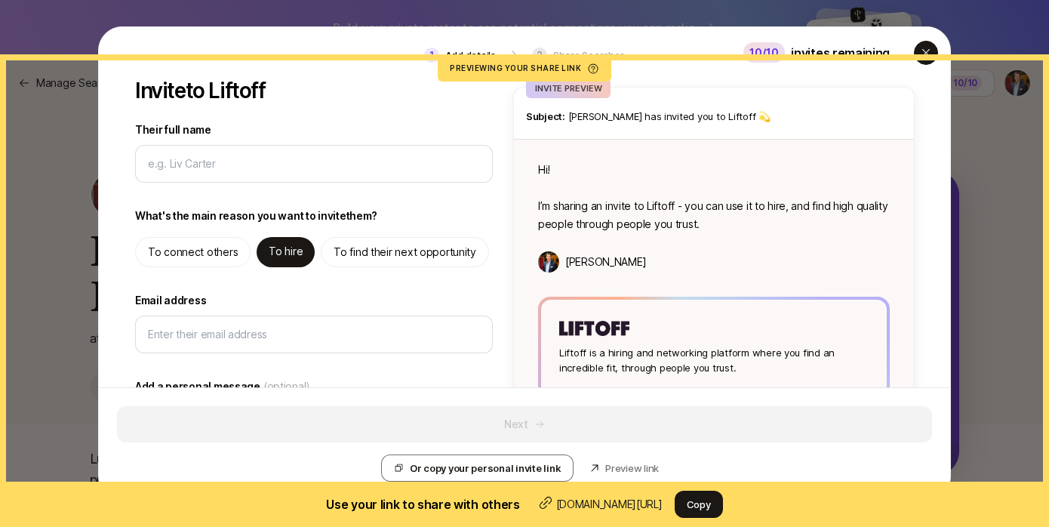
click at [928, 49] on icon "button" at bounding box center [926, 53] width 12 height 12
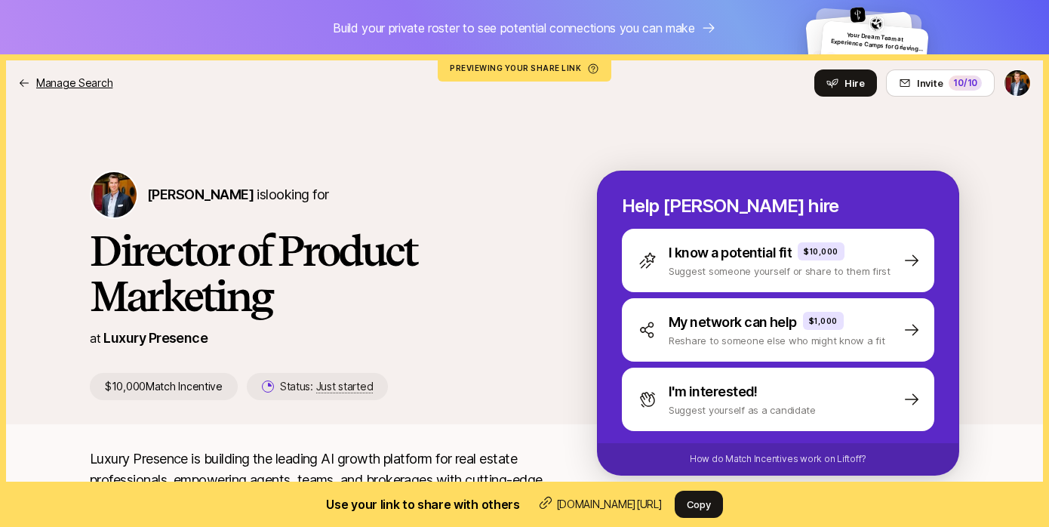
click at [90, 88] on p "Manage Search" at bounding box center [74, 83] width 76 height 18
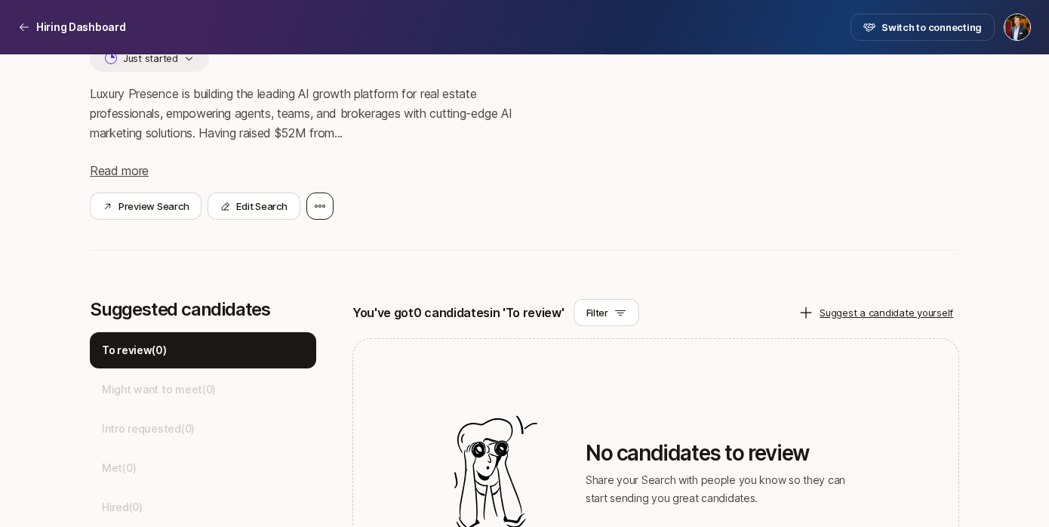
click at [320, 206] on icon at bounding box center [320, 206] width 11 height 3
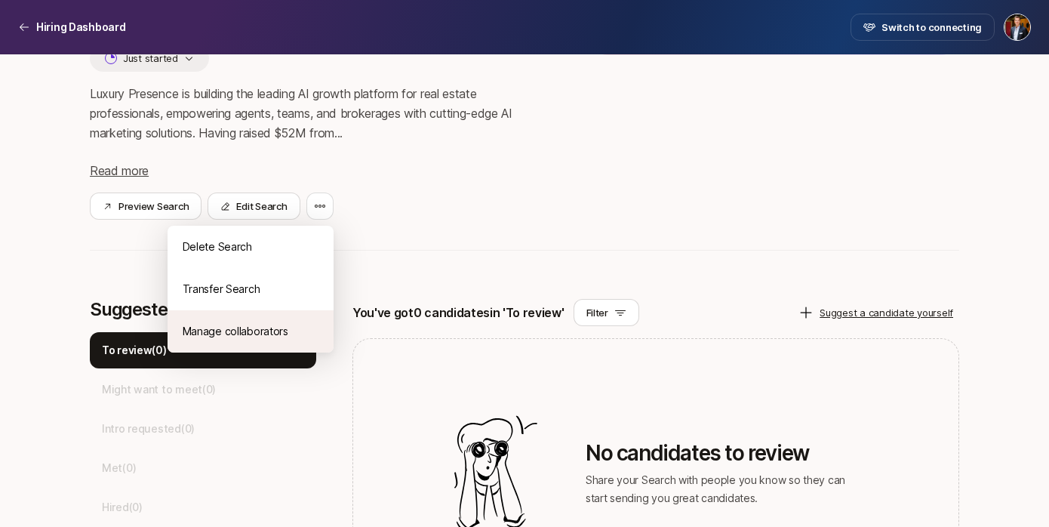
click at [285, 333] on div "Manage collaborators" at bounding box center [251, 331] width 166 height 42
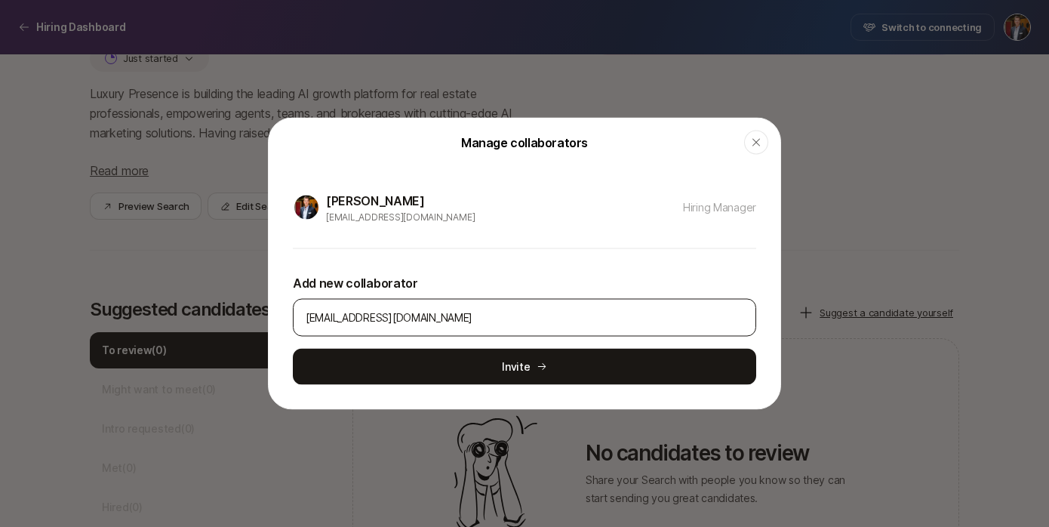
drag, startPoint x: 463, startPoint y: 316, endPoint x: 300, endPoint y: 318, distance: 163.1
click at [300, 318] on div "tstiver@luxurypresence.com" at bounding box center [524, 318] width 463 height 38
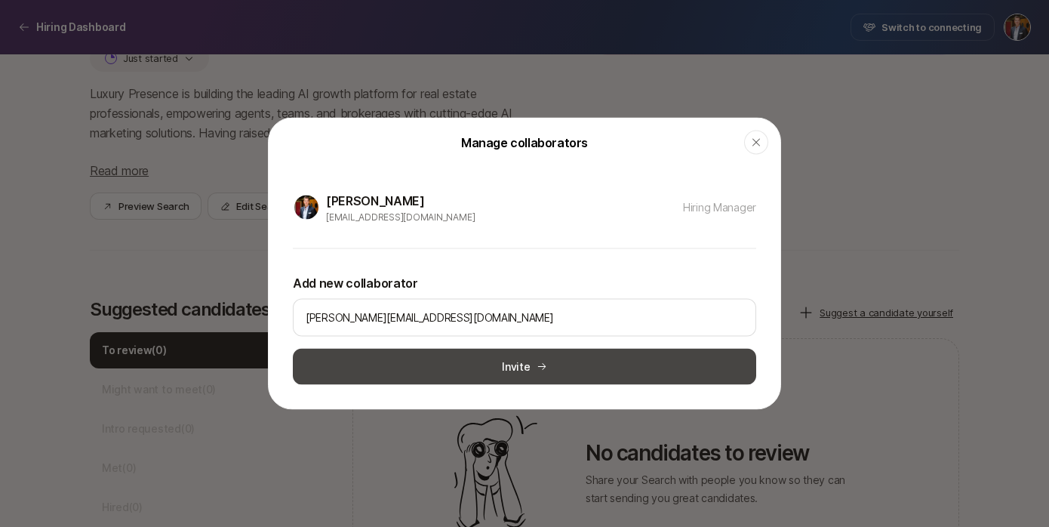
type input "kyle@luxurypresence.com"
click at [503, 360] on button "Invite" at bounding box center [524, 367] width 463 height 36
